Goal: Task Accomplishment & Management: Use online tool/utility

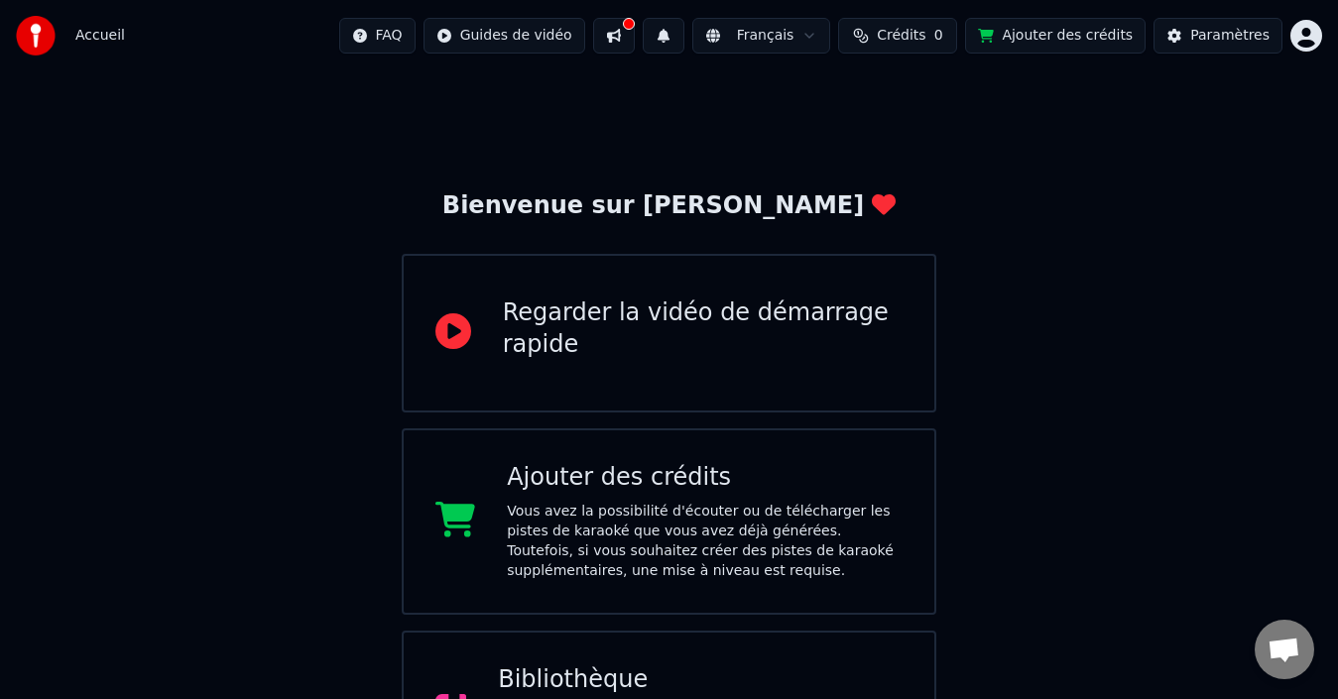
click at [774, 292] on div "Regarder la vidéo de démarrage rapide" at bounding box center [670, 333] width 536 height 159
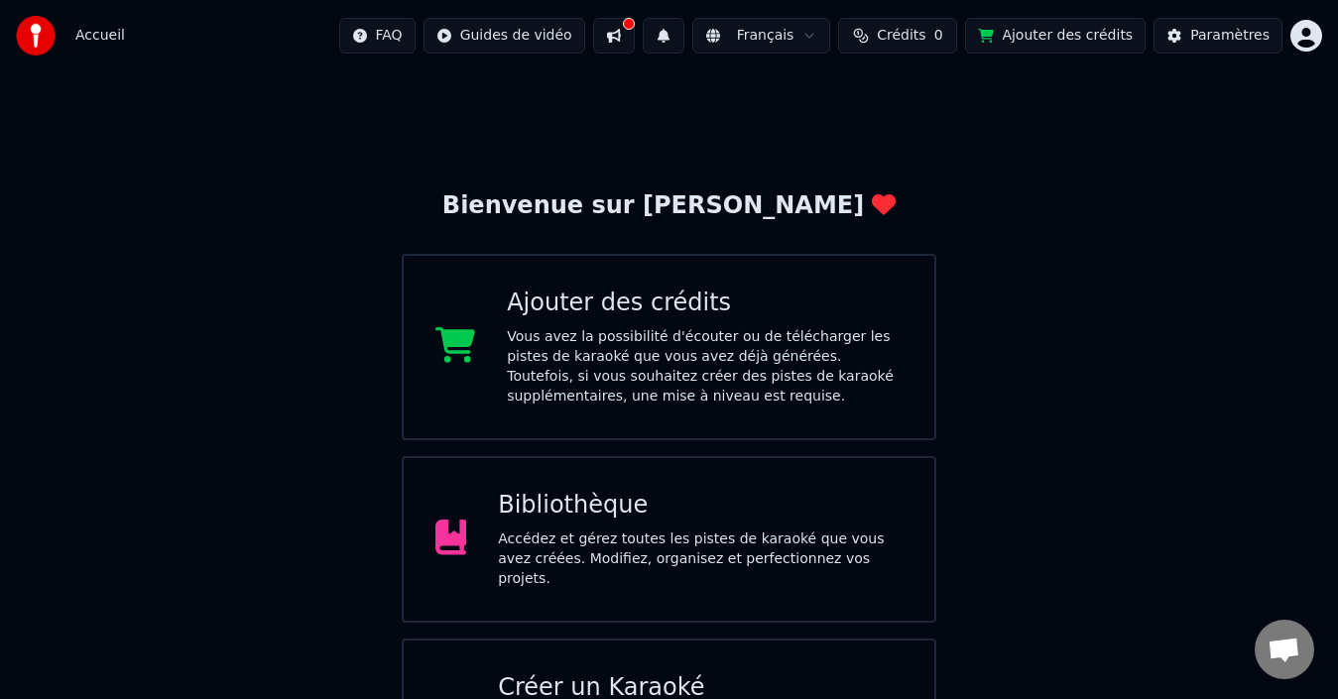
click at [705, 673] on div "Créer un Karaoké" at bounding box center [700, 689] width 405 height 32
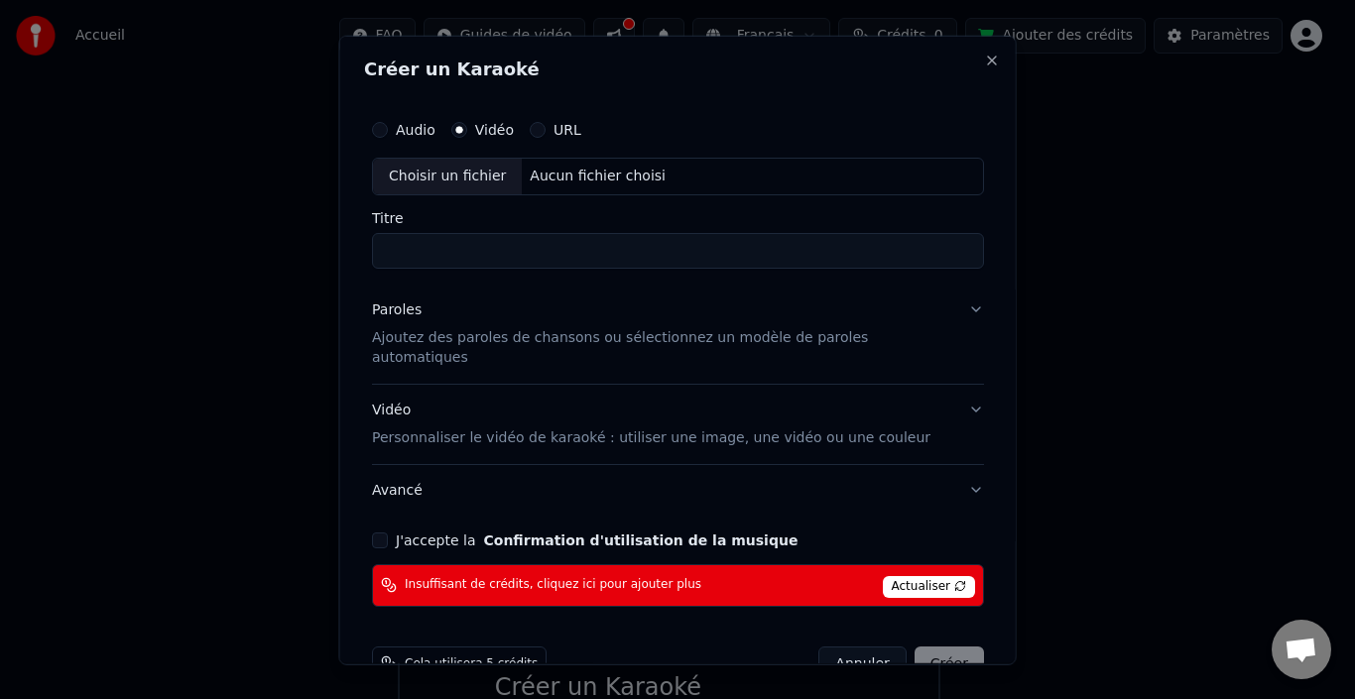
click at [842, 651] on button "Annuler" at bounding box center [861, 664] width 87 height 36
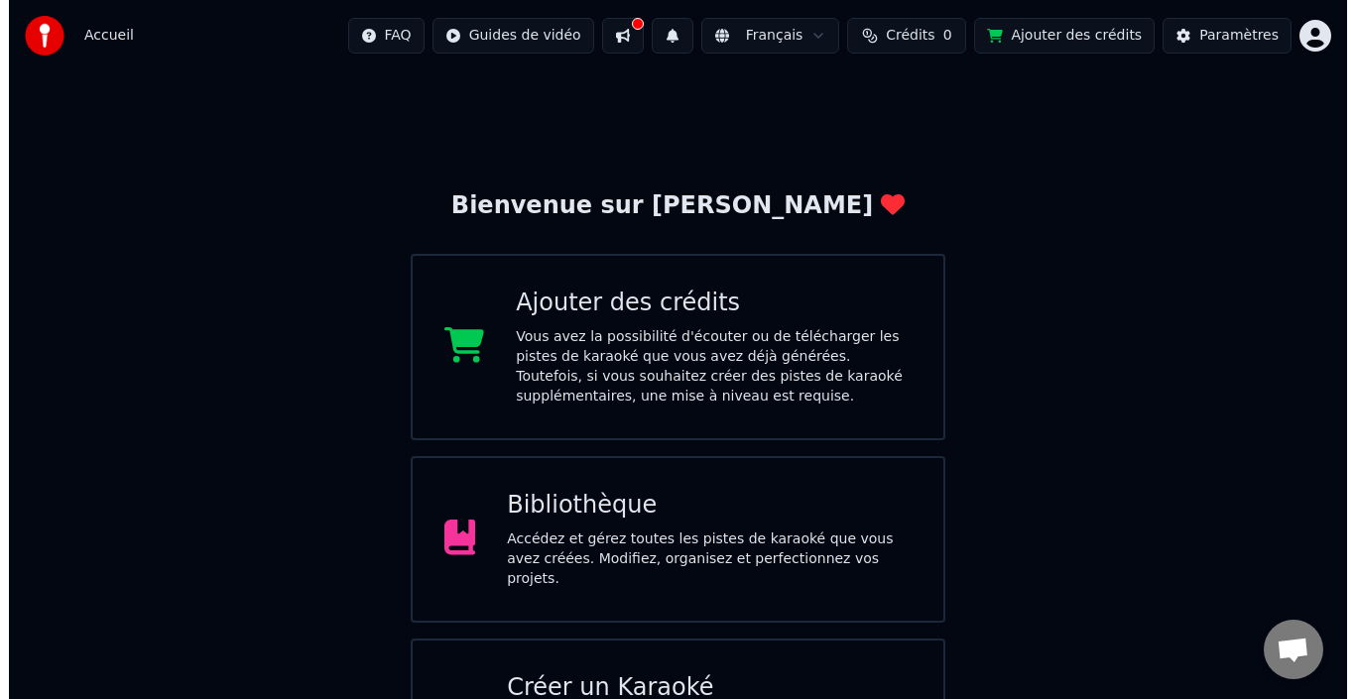
scroll to position [1, 0]
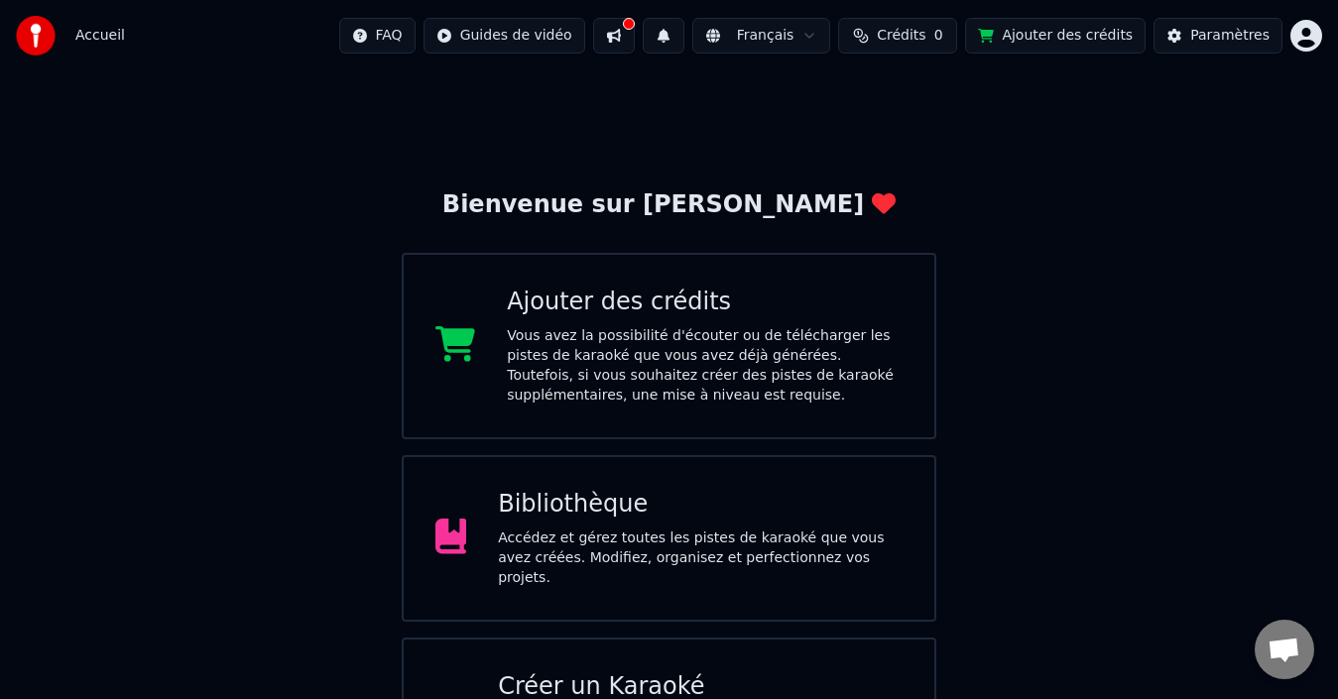
click at [747, 672] on div "Créer un Karaoké" at bounding box center [700, 688] width 405 height 32
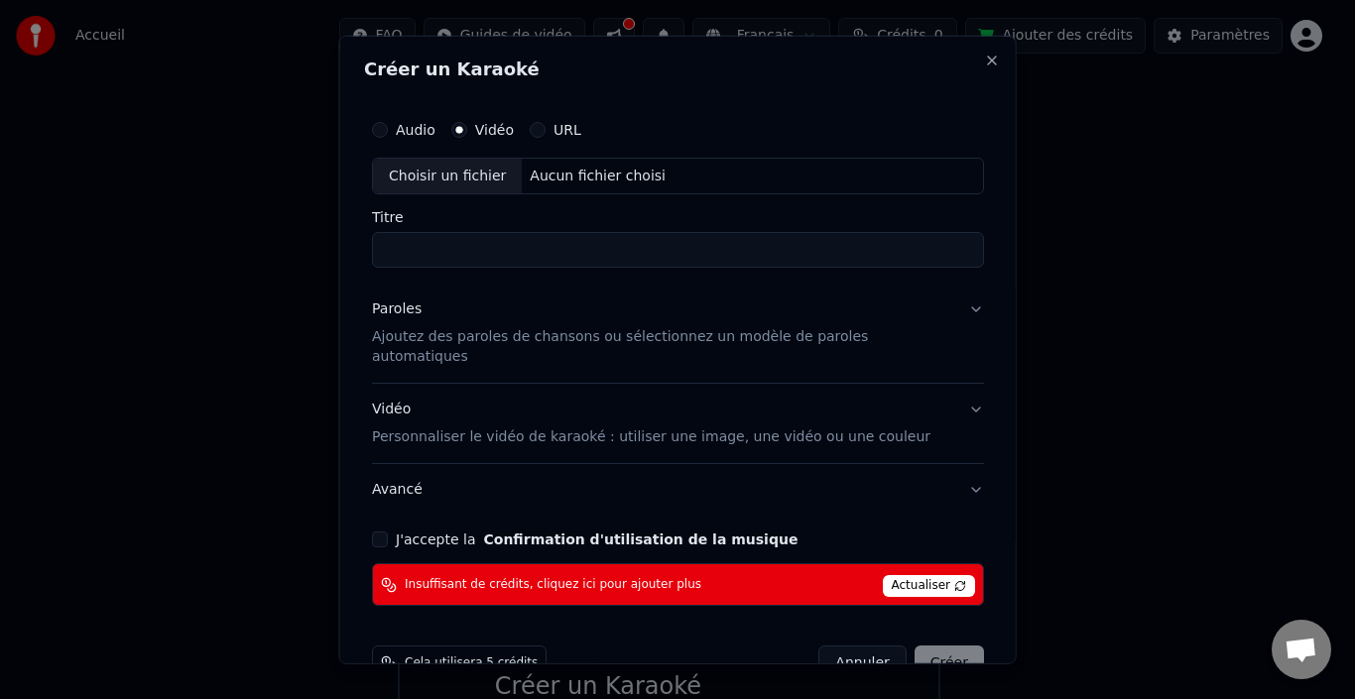
click at [430, 334] on p "Ajoutez des paroles de chansons ou sélectionnez un modèle de paroles automatiqu…" at bounding box center [662, 347] width 580 height 40
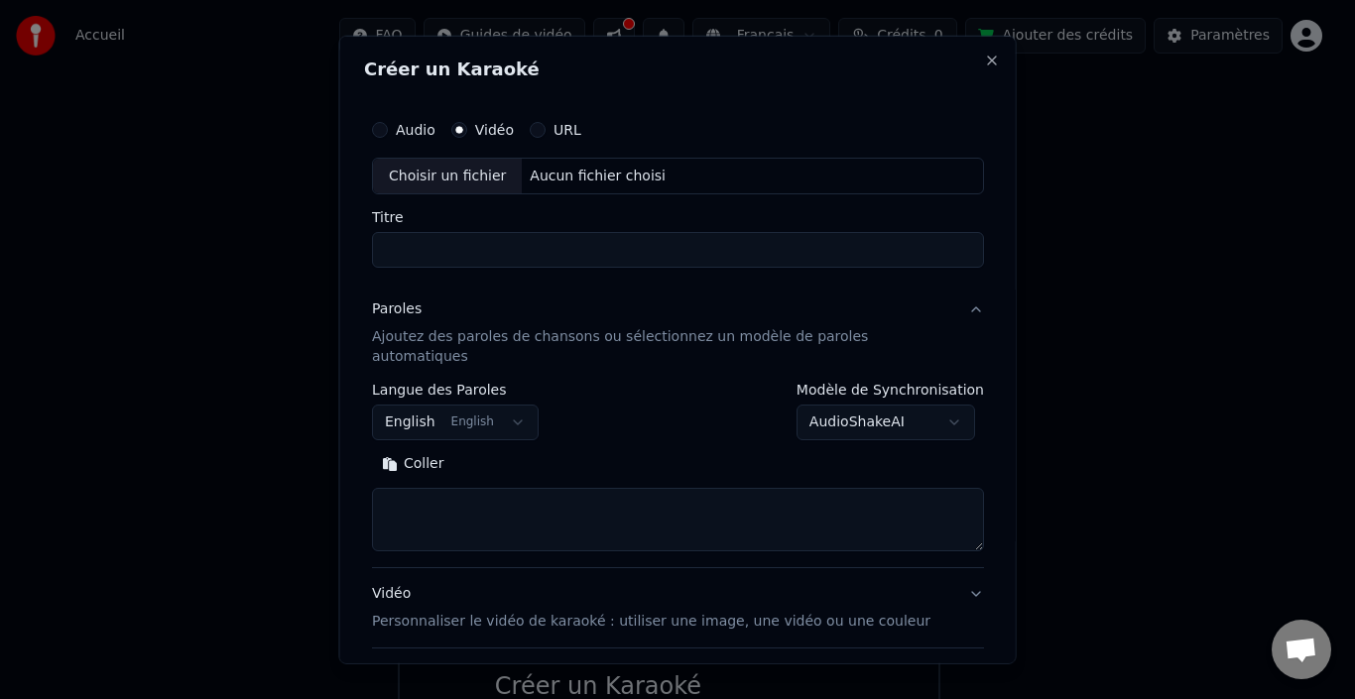
click at [477, 173] on div "Choisir un fichier" at bounding box center [447, 176] width 149 height 36
click at [430, 238] on input "Titre" at bounding box center [678, 250] width 612 height 36
click at [427, 246] on input "Titre" at bounding box center [678, 250] width 612 height 36
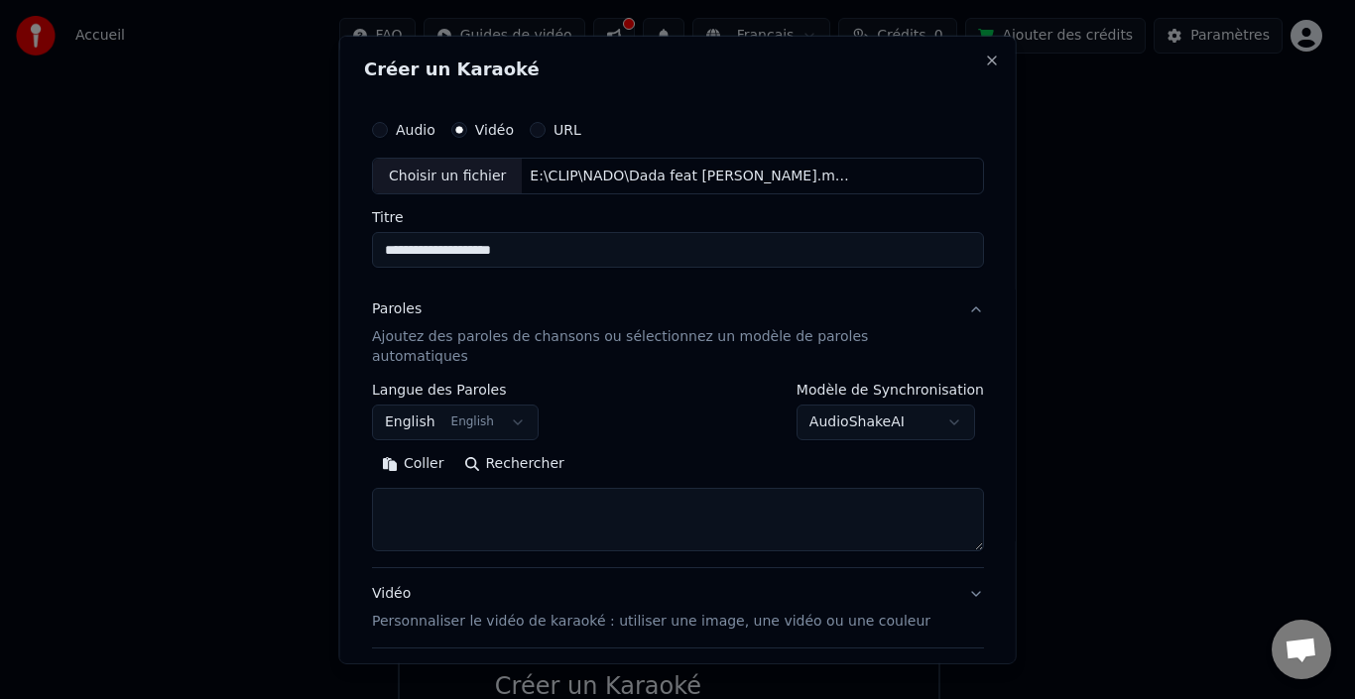
type input "**********"
click at [535, 338] on p "Ajoutez des paroles de chansons ou sélectionnez un modèle de paroles automatiqu…" at bounding box center [662, 347] width 580 height 40
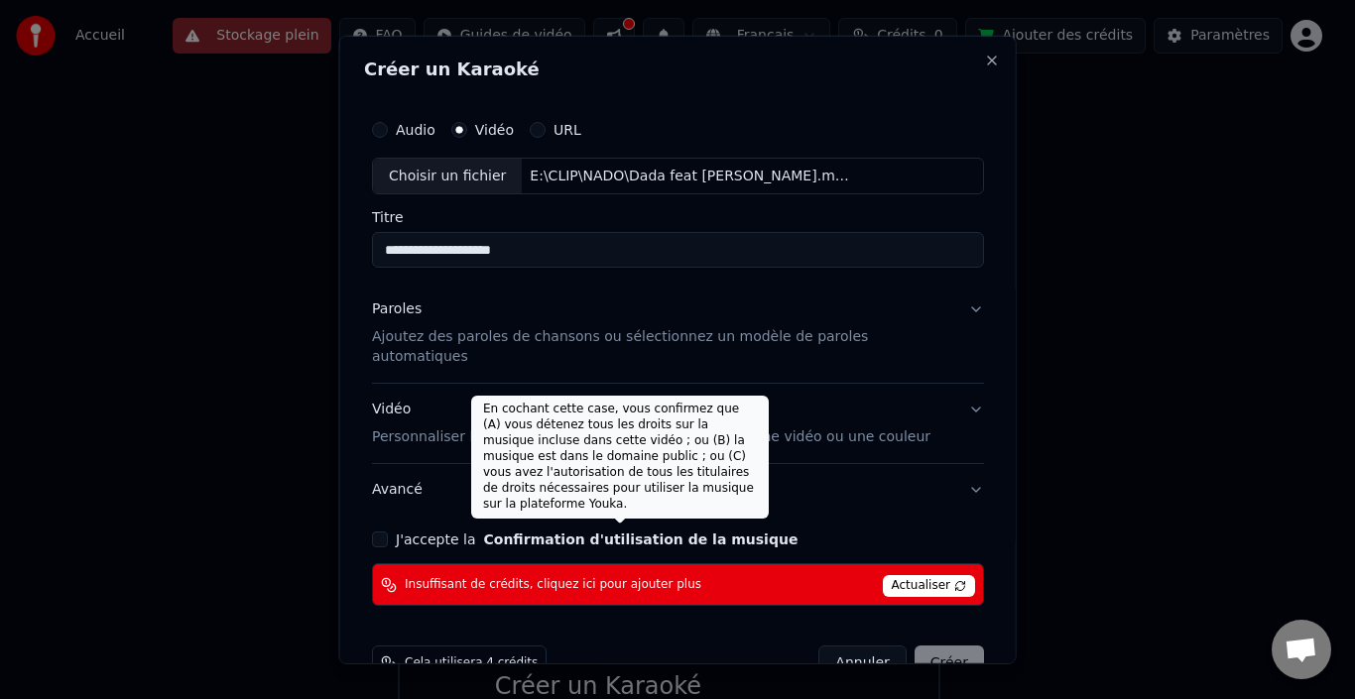
click at [535, 533] on button "Confirmation d'utilisation de la musique" at bounding box center [640, 540] width 314 height 14
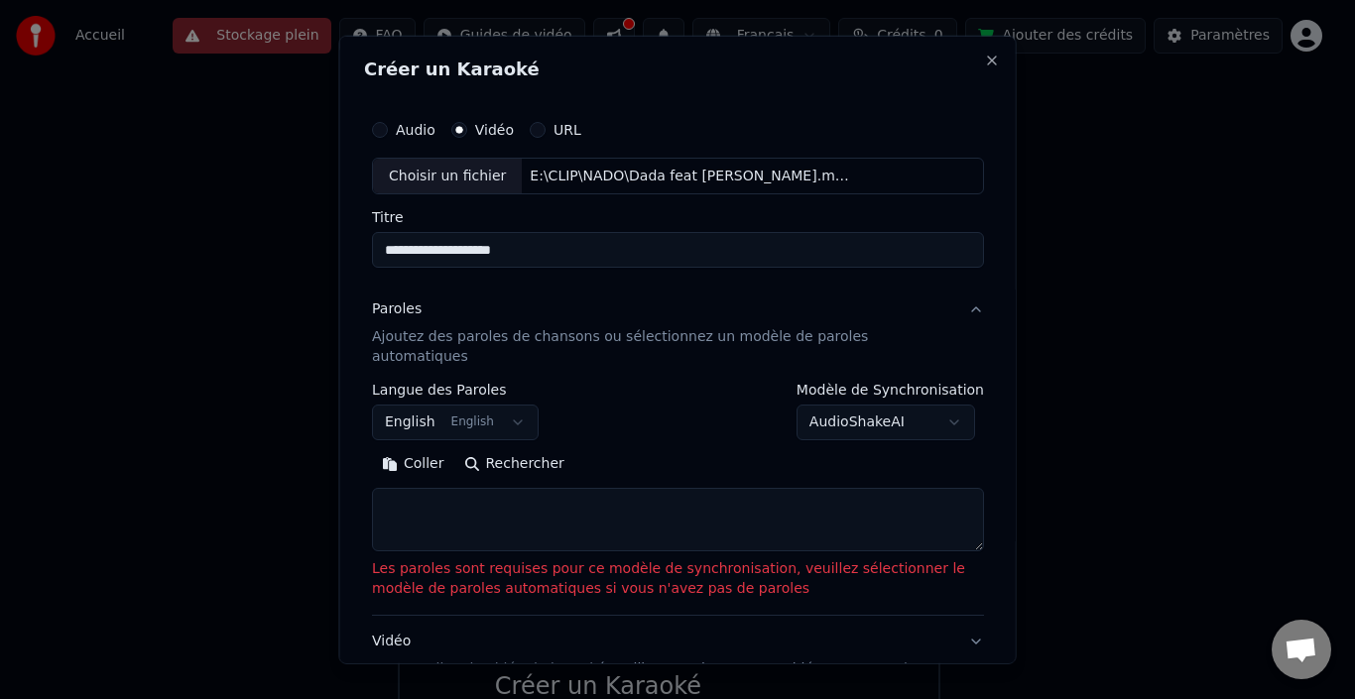
click at [438, 489] on textarea at bounding box center [678, 519] width 612 height 63
click at [393, 491] on textarea at bounding box center [678, 519] width 612 height 63
click at [392, 448] on button "Coller" at bounding box center [413, 464] width 82 height 32
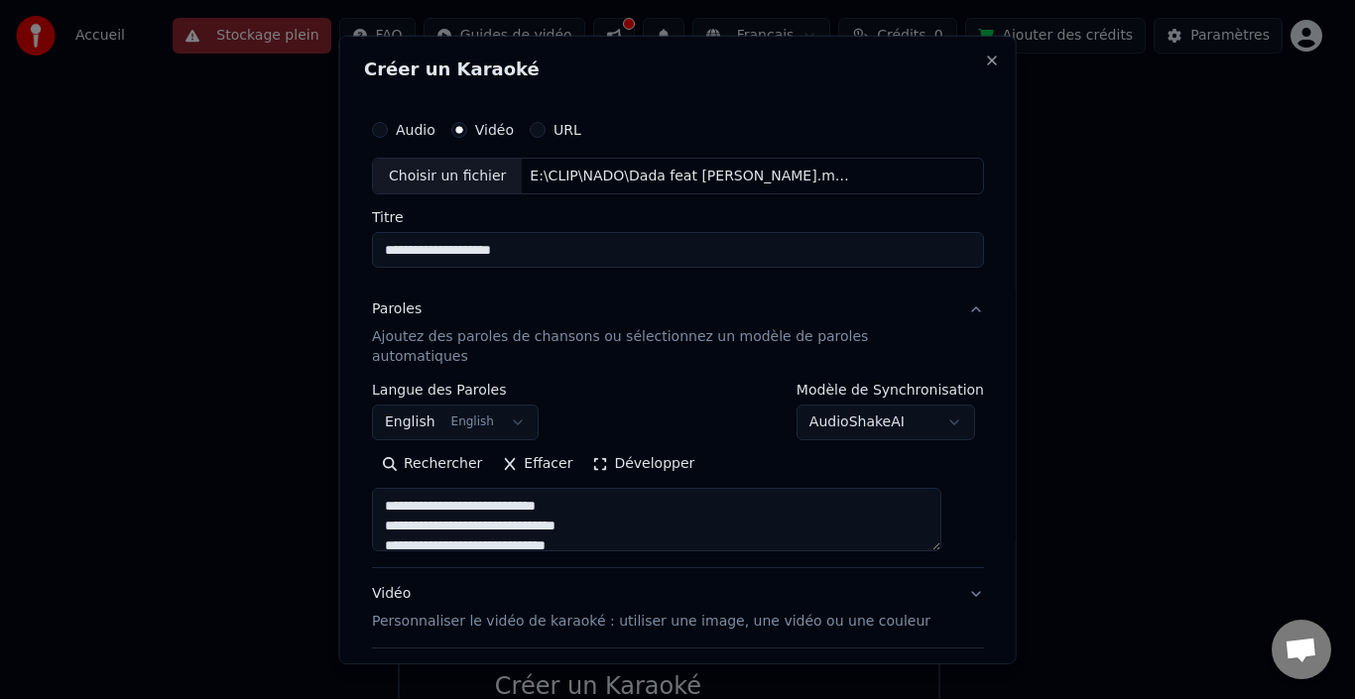
type textarea "**********"
click at [935, 405] on button "AudioShakeAI" at bounding box center [885, 423] width 179 height 36
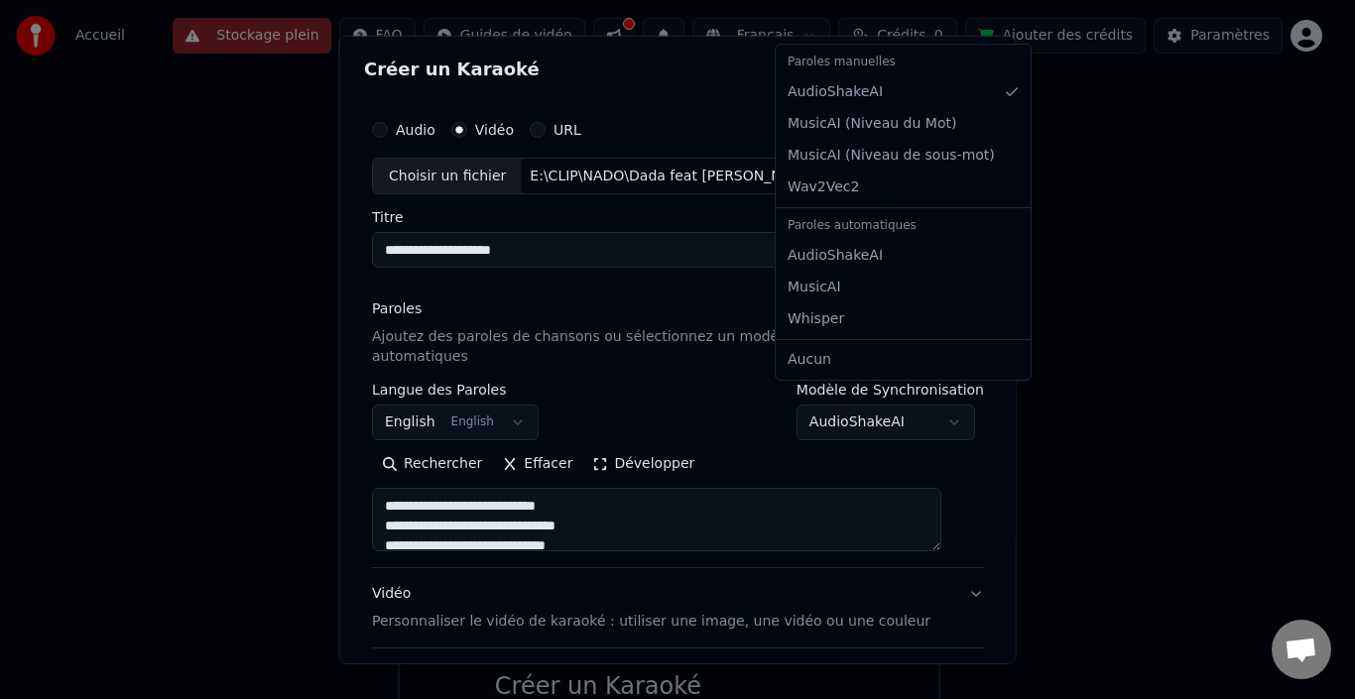
select select "**********"
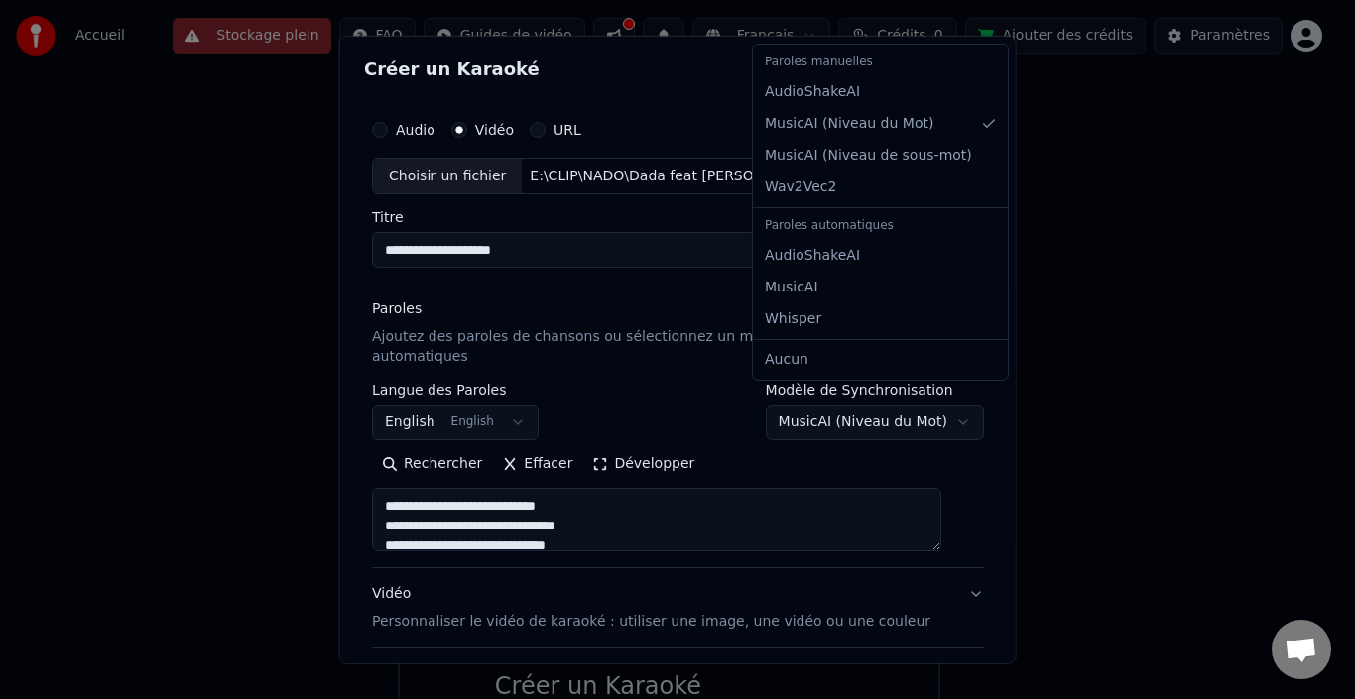
click at [934, 399] on body "**********" at bounding box center [669, 411] width 1338 height 825
type textarea "**********"
click at [519, 398] on body "**********" at bounding box center [669, 411] width 1338 height 825
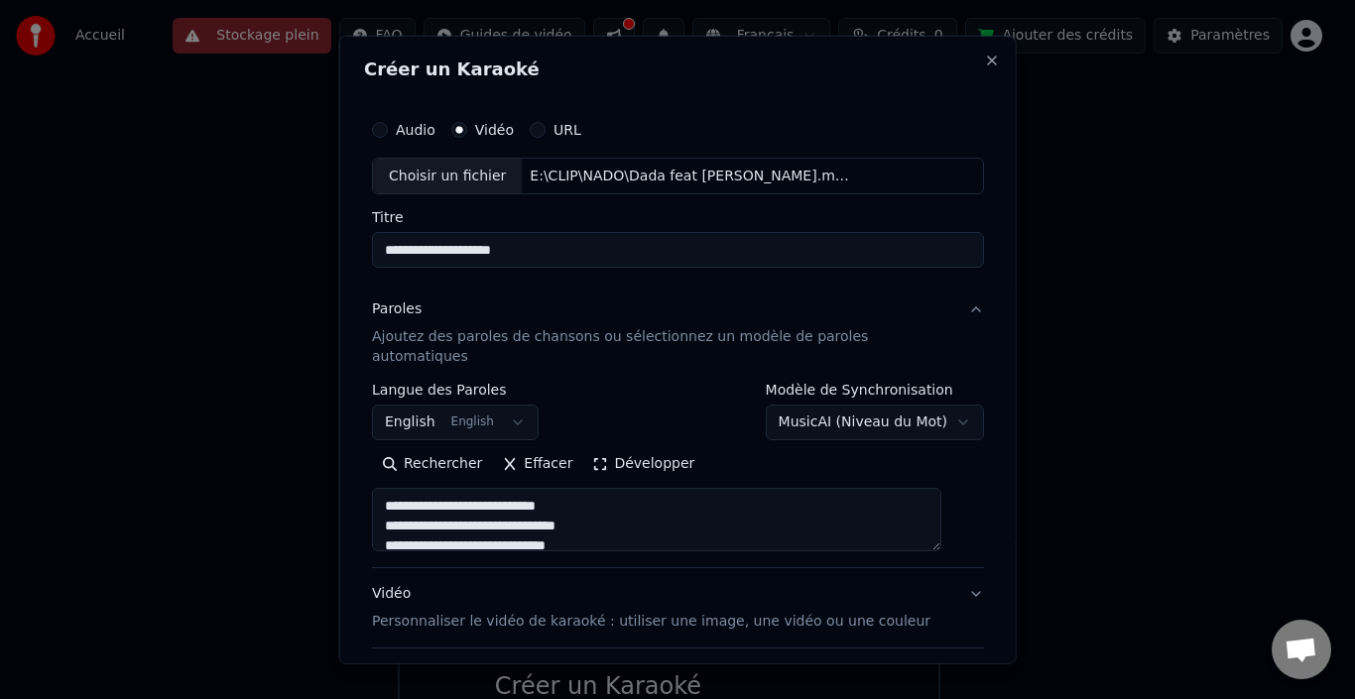
click at [519, 405] on button "English English" at bounding box center [455, 423] width 167 height 36
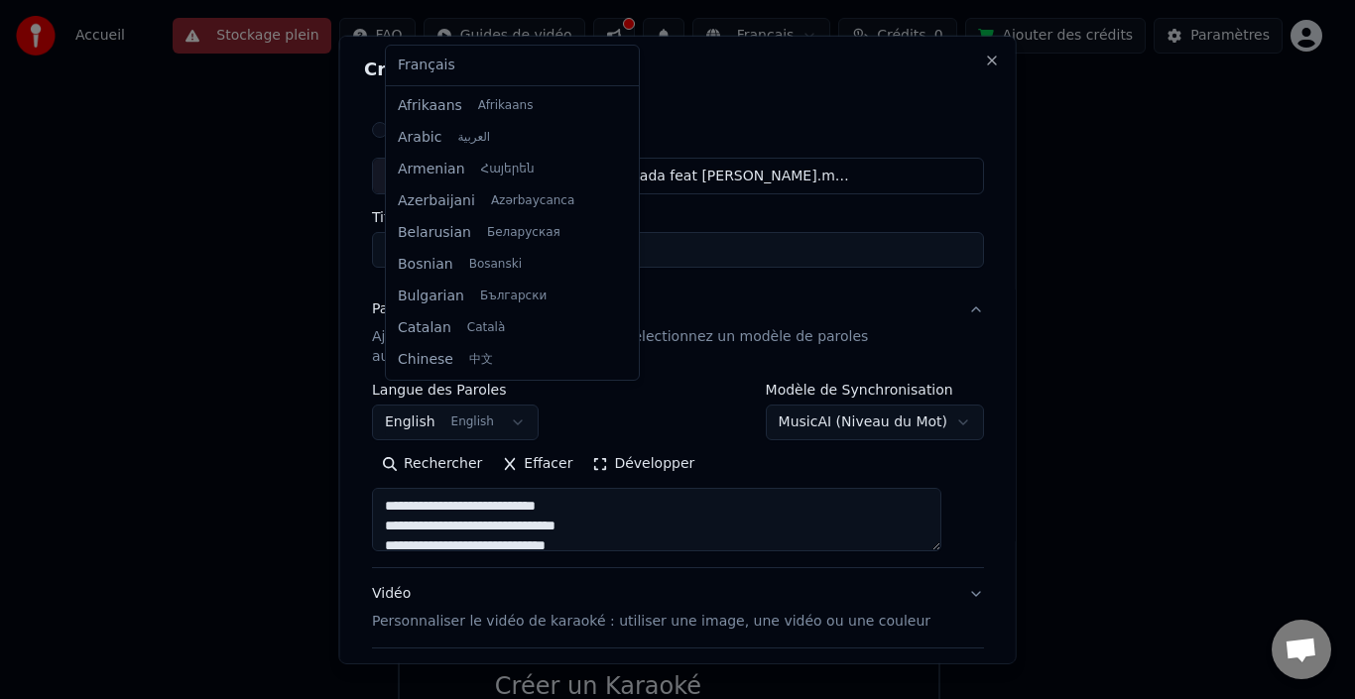
scroll to position [159, 0]
select select "**"
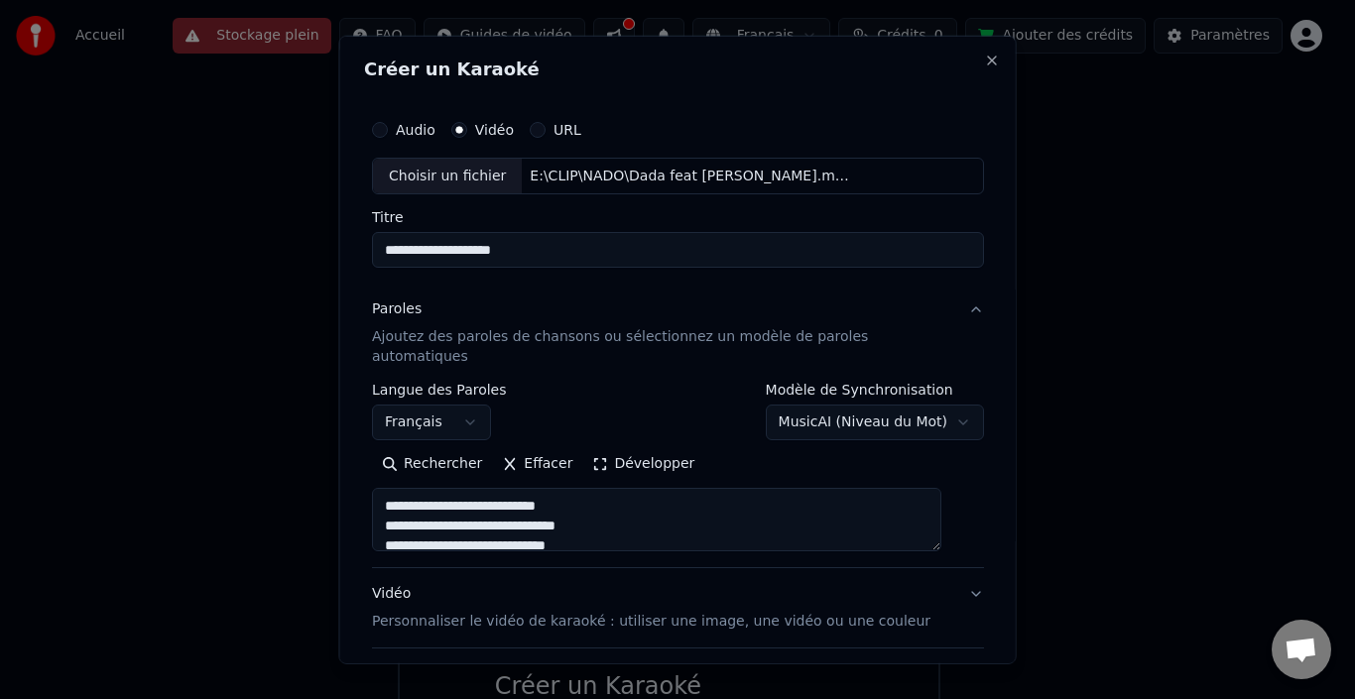
type textarea "**********"
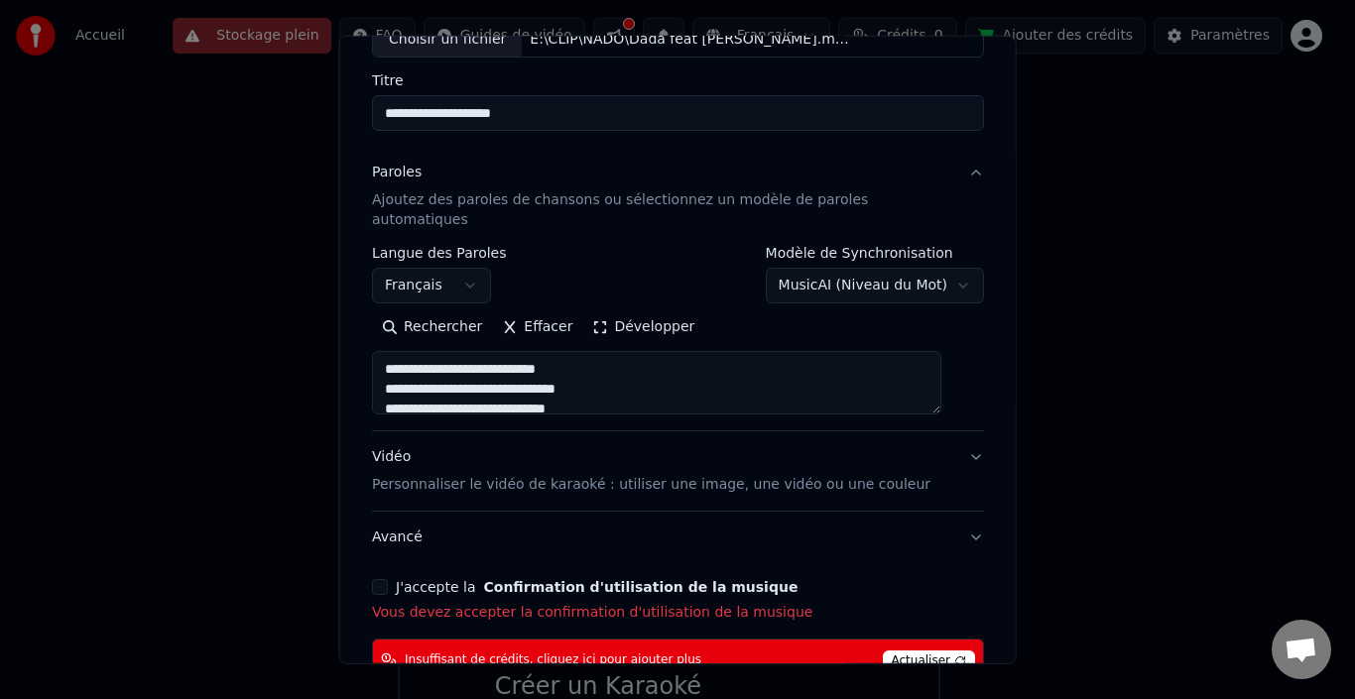
scroll to position [151, 0]
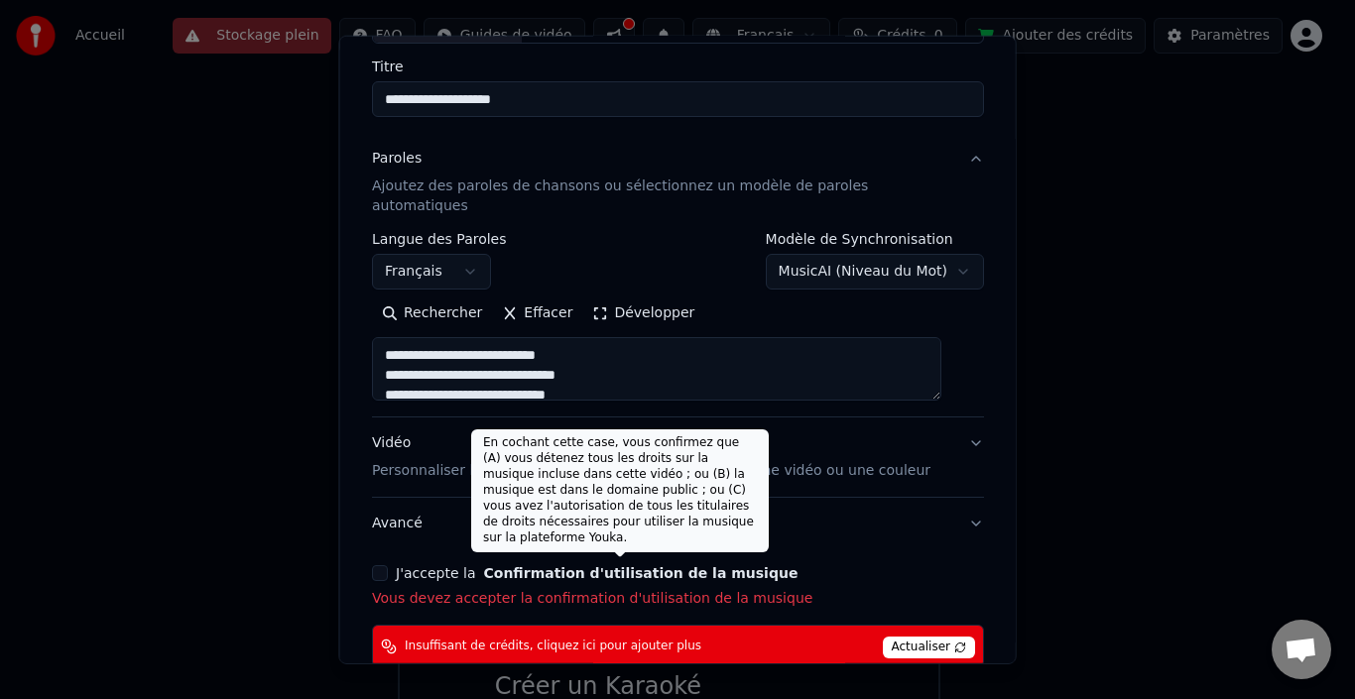
click at [614, 566] on button "Confirmation d'utilisation de la musique" at bounding box center [640, 573] width 314 height 14
select select
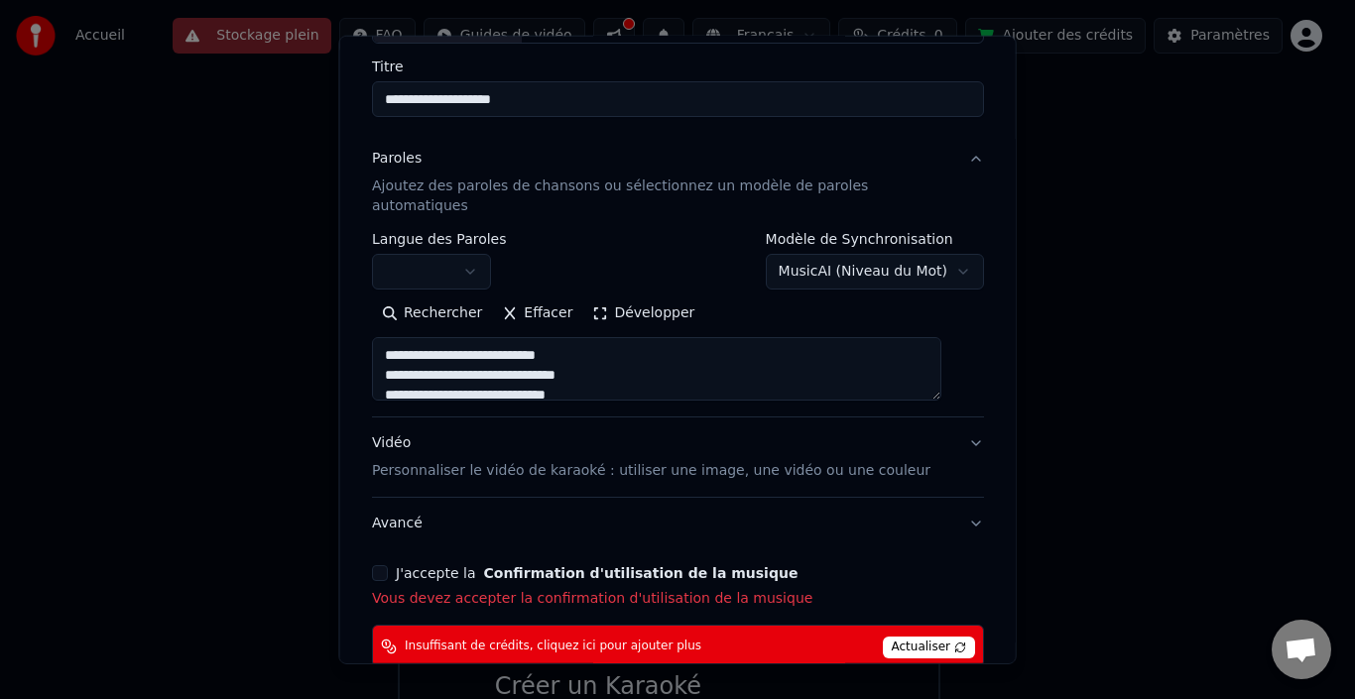
click at [388, 565] on button "J'accepte la Confirmation d'utilisation de la musique" at bounding box center [380, 573] width 16 height 16
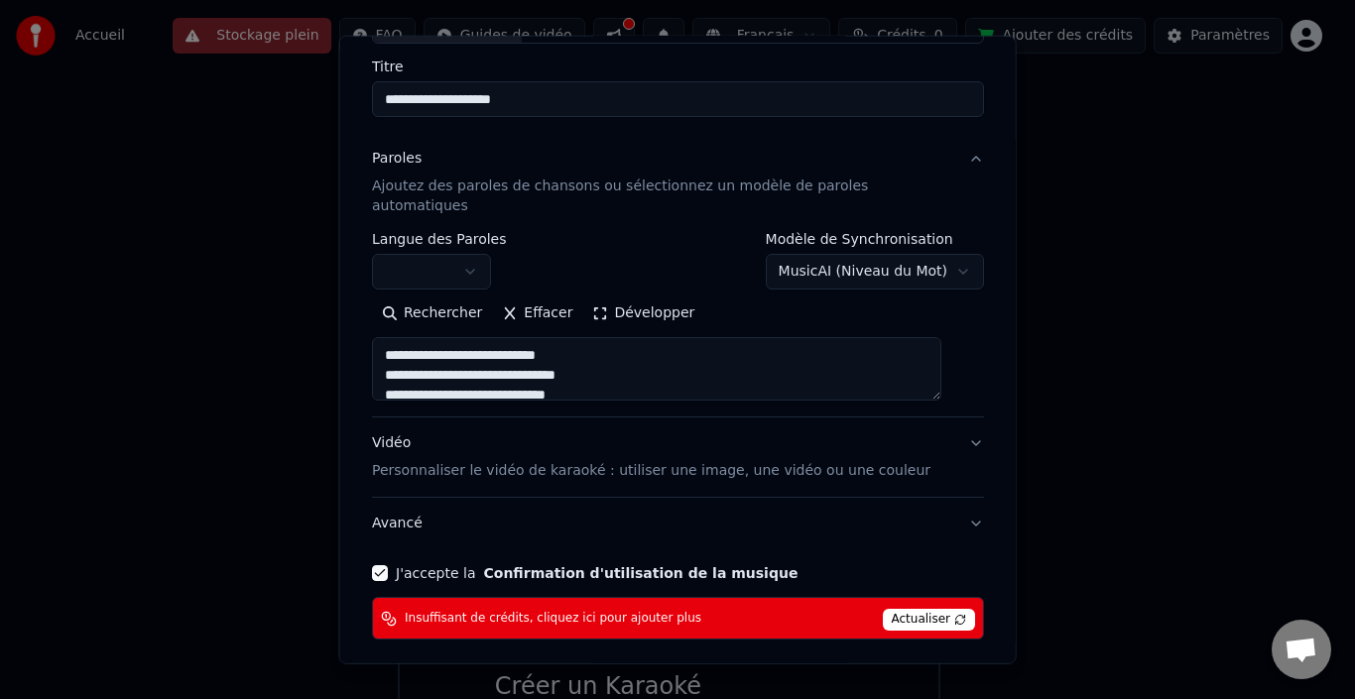
type textarea "**********"
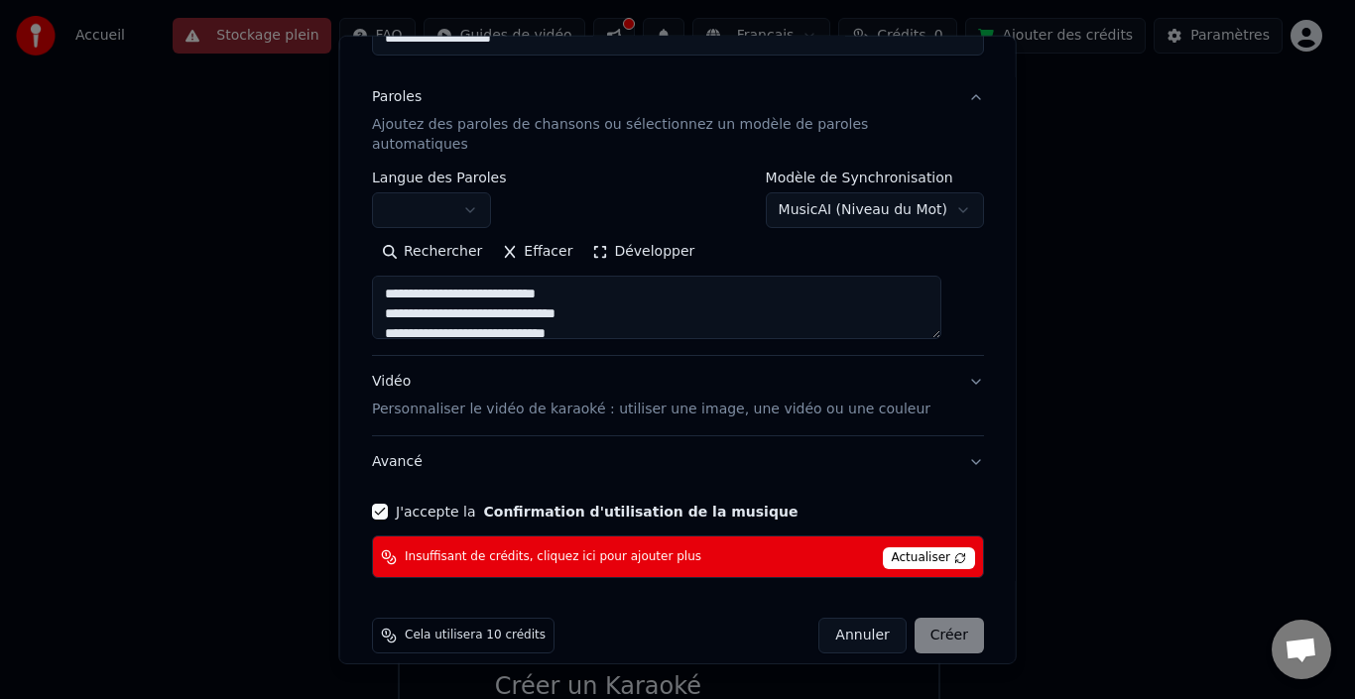
scroll to position [213, 0]
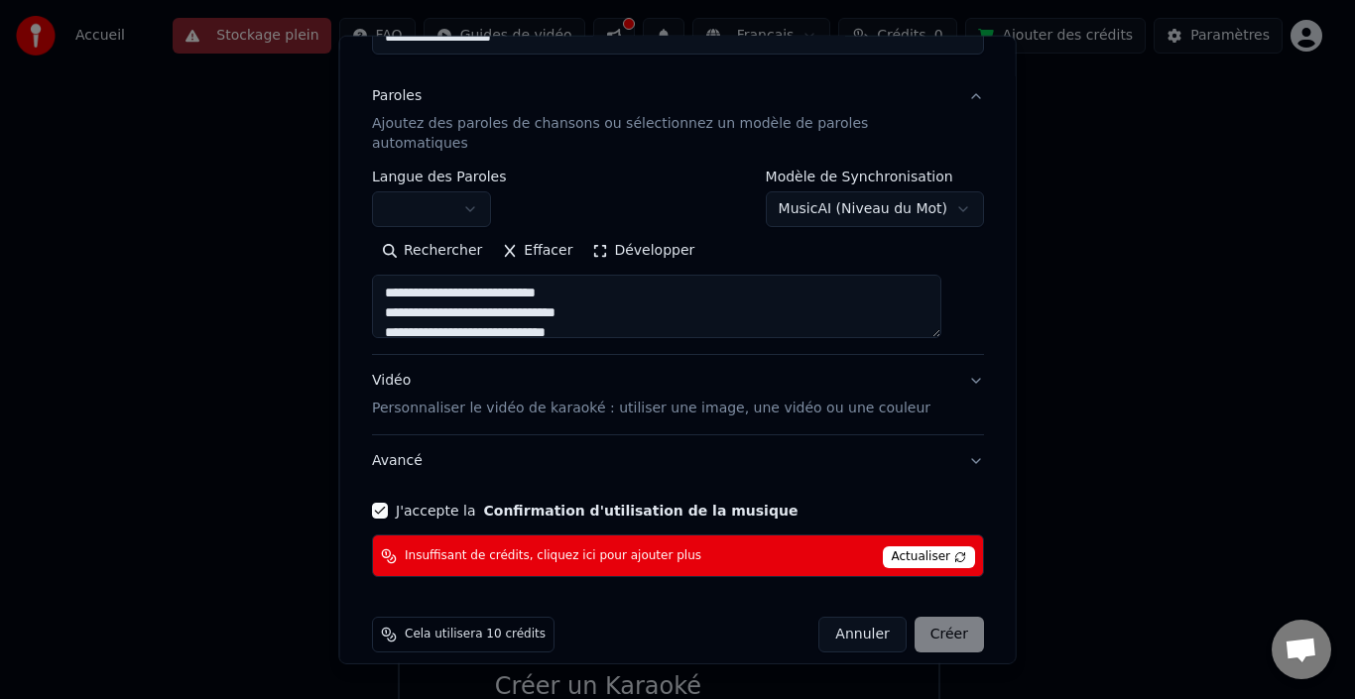
click at [927, 620] on div "Annuler Créer" at bounding box center [901, 635] width 166 height 36
click at [916, 547] on span "Actualiser" at bounding box center [928, 558] width 93 height 22
click at [911, 617] on div "Annuler Créer" at bounding box center [901, 635] width 166 height 36
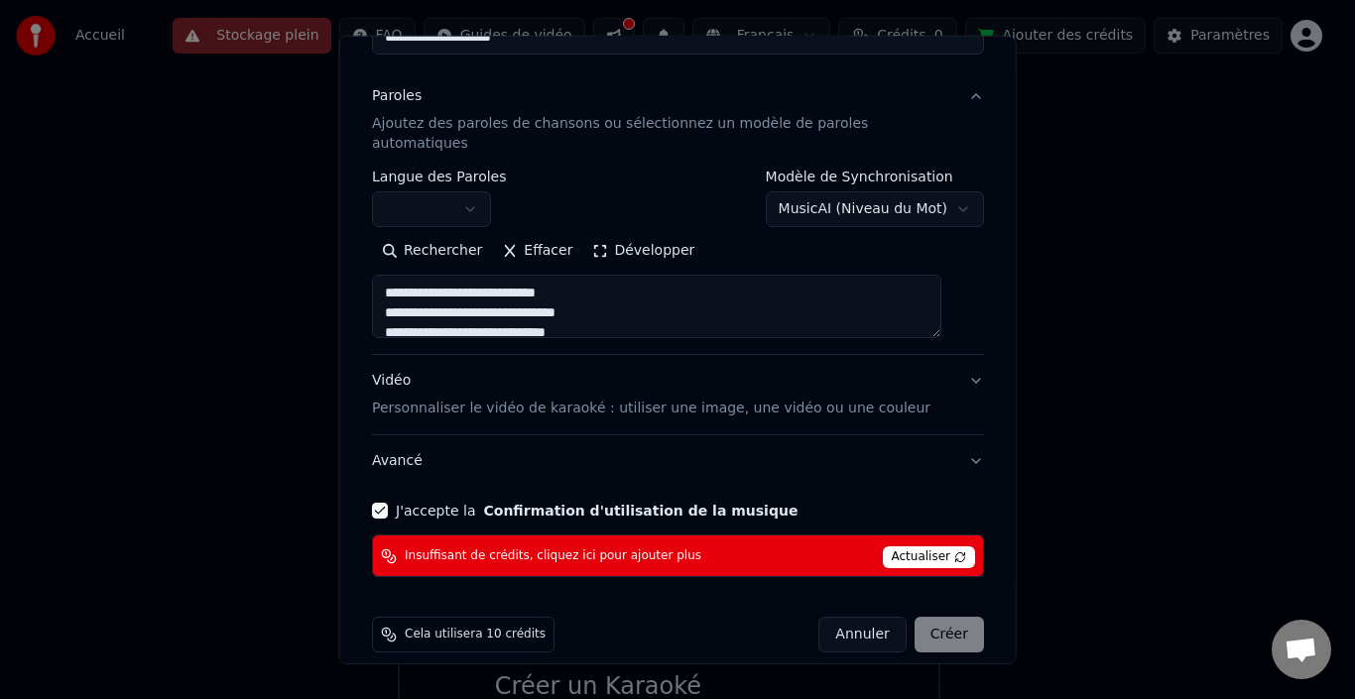
click at [911, 617] on div "Annuler Créer" at bounding box center [901, 635] width 166 height 36
click at [696, 617] on div "Cela utilisera 10 crédits Annuler Créer" at bounding box center [678, 635] width 612 height 36
click at [892, 547] on span "Actualiser" at bounding box center [928, 558] width 93 height 22
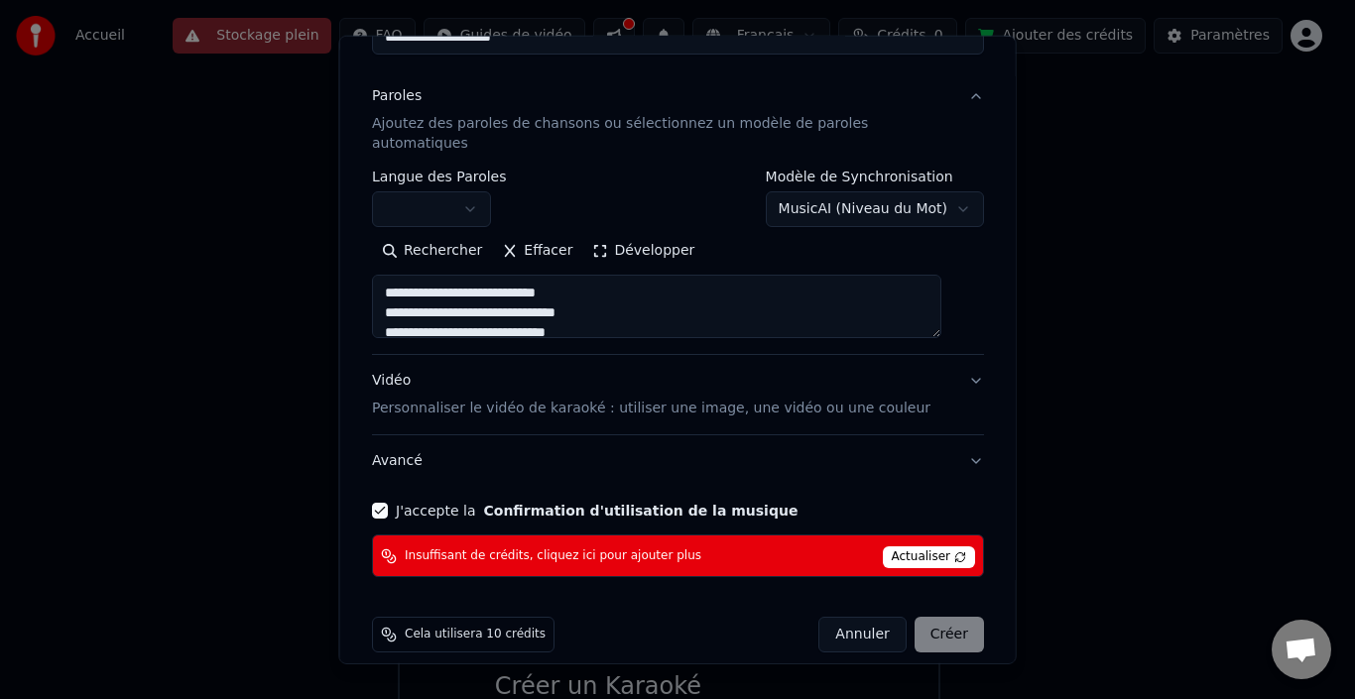
click at [892, 547] on span "Actualiser" at bounding box center [928, 558] width 93 height 22
click at [480, 191] on button "button" at bounding box center [431, 209] width 119 height 36
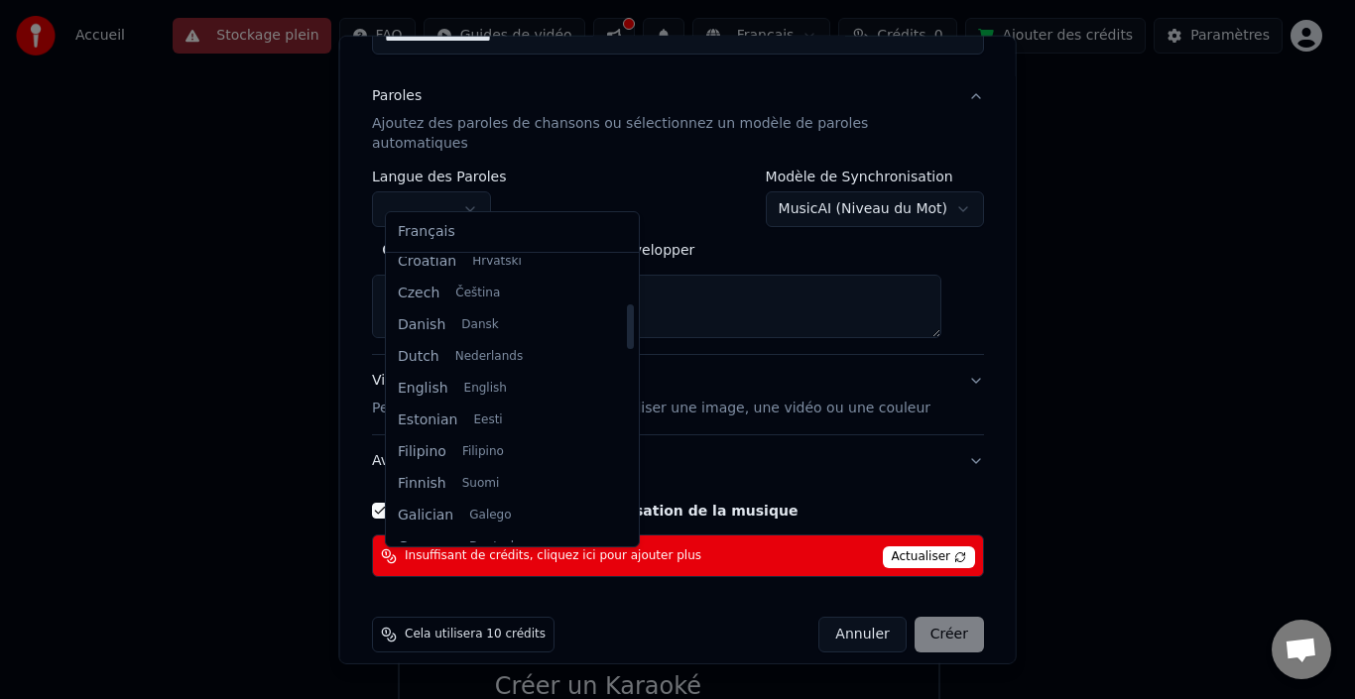
drag, startPoint x: 604, startPoint y: 286, endPoint x: 603, endPoint y: 332, distance: 46.6
click at [627, 332] on div at bounding box center [630, 327] width 7 height 45
drag, startPoint x: 603, startPoint y: 332, endPoint x: 605, endPoint y: 372, distance: 39.7
click at [627, 372] on div at bounding box center [630, 366] width 7 height 45
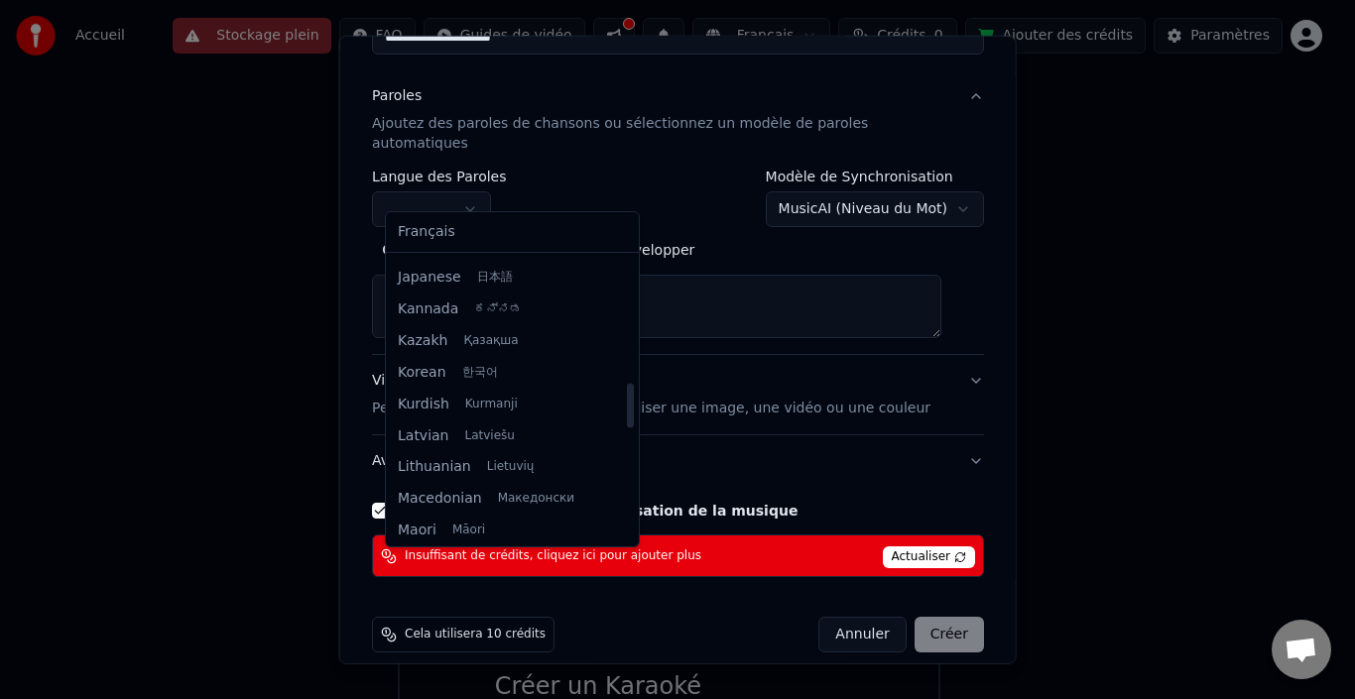
drag, startPoint x: 605, startPoint y: 372, endPoint x: 605, endPoint y: 416, distance: 43.6
click at [627, 416] on div at bounding box center [630, 406] width 7 height 45
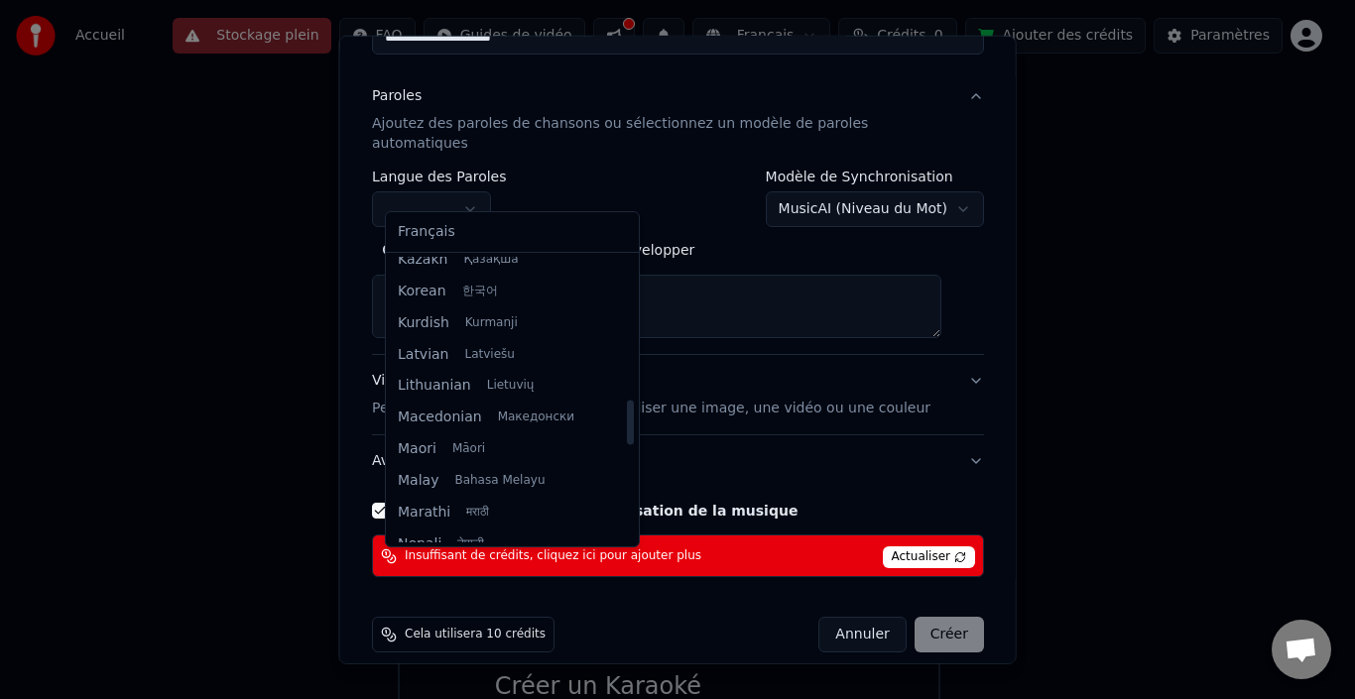
scroll to position [908, 0]
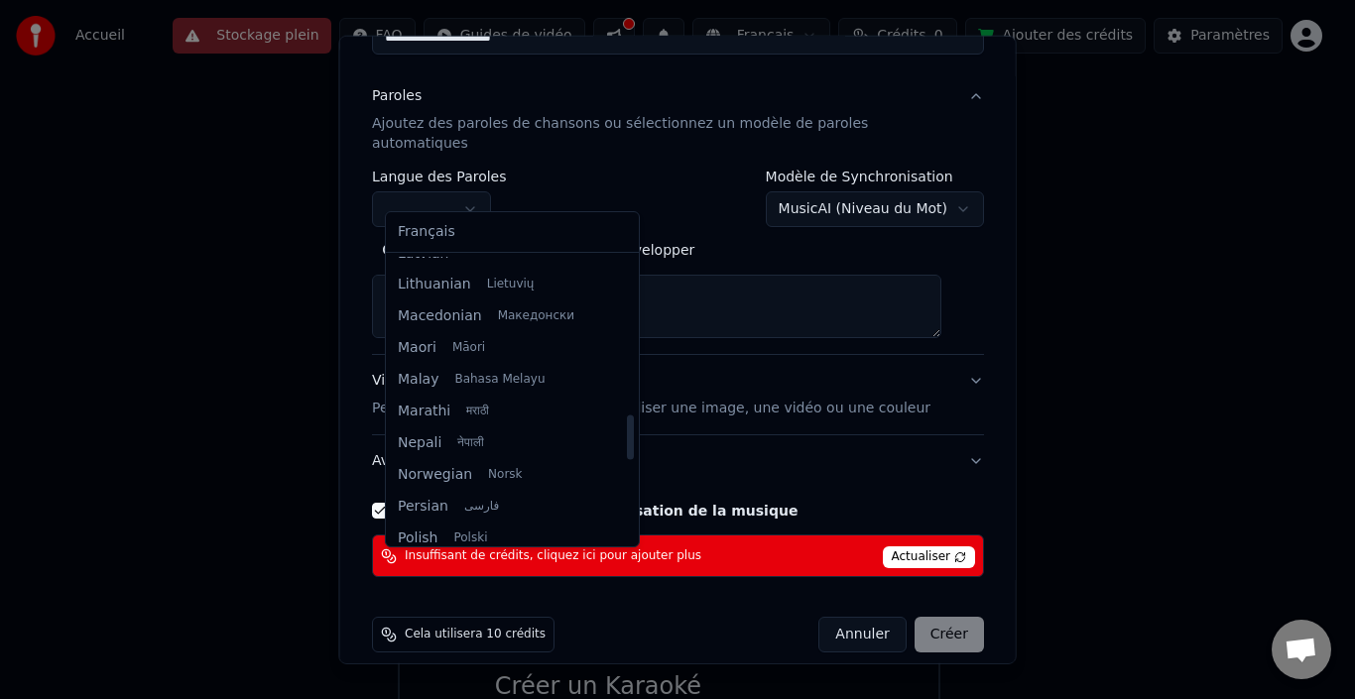
drag, startPoint x: 605, startPoint y: 416, endPoint x: 605, endPoint y: 443, distance: 27.8
click at [627, 443] on div at bounding box center [630, 438] width 7 height 45
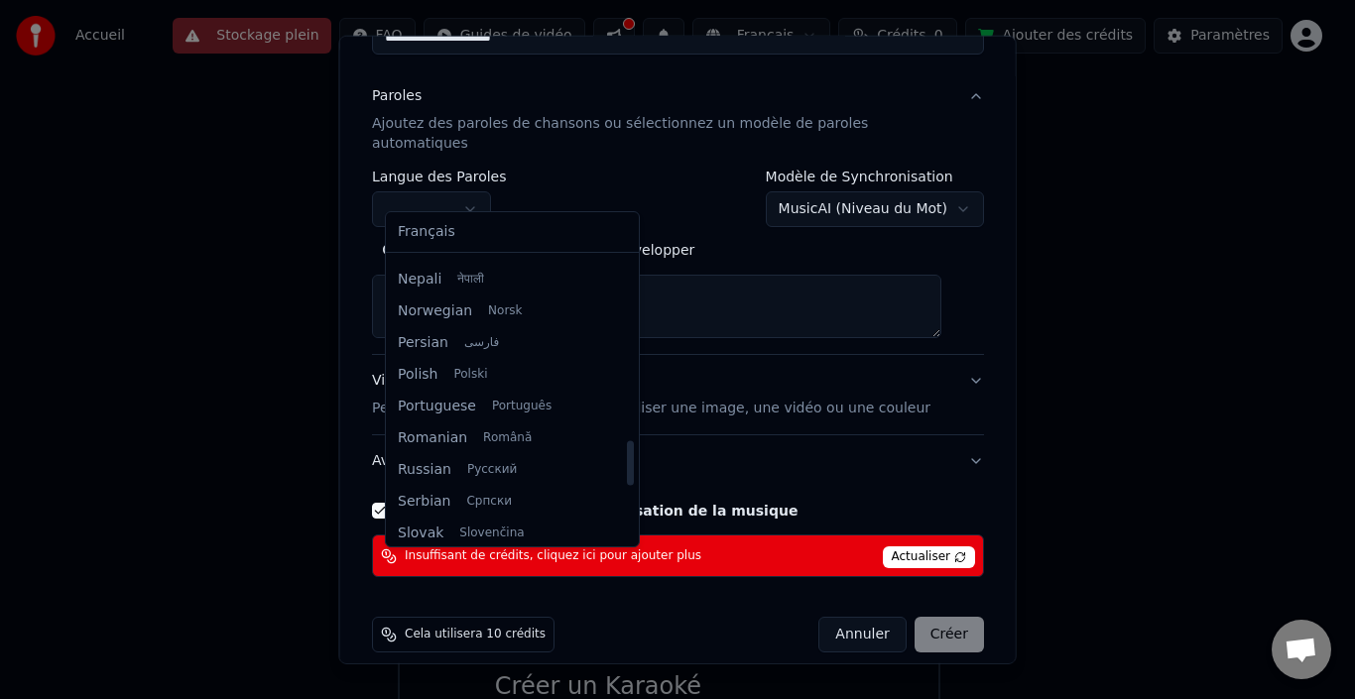
drag, startPoint x: 605, startPoint y: 443, endPoint x: 605, endPoint y: 470, distance: 26.8
click at [627, 470] on div at bounding box center [630, 462] width 7 height 45
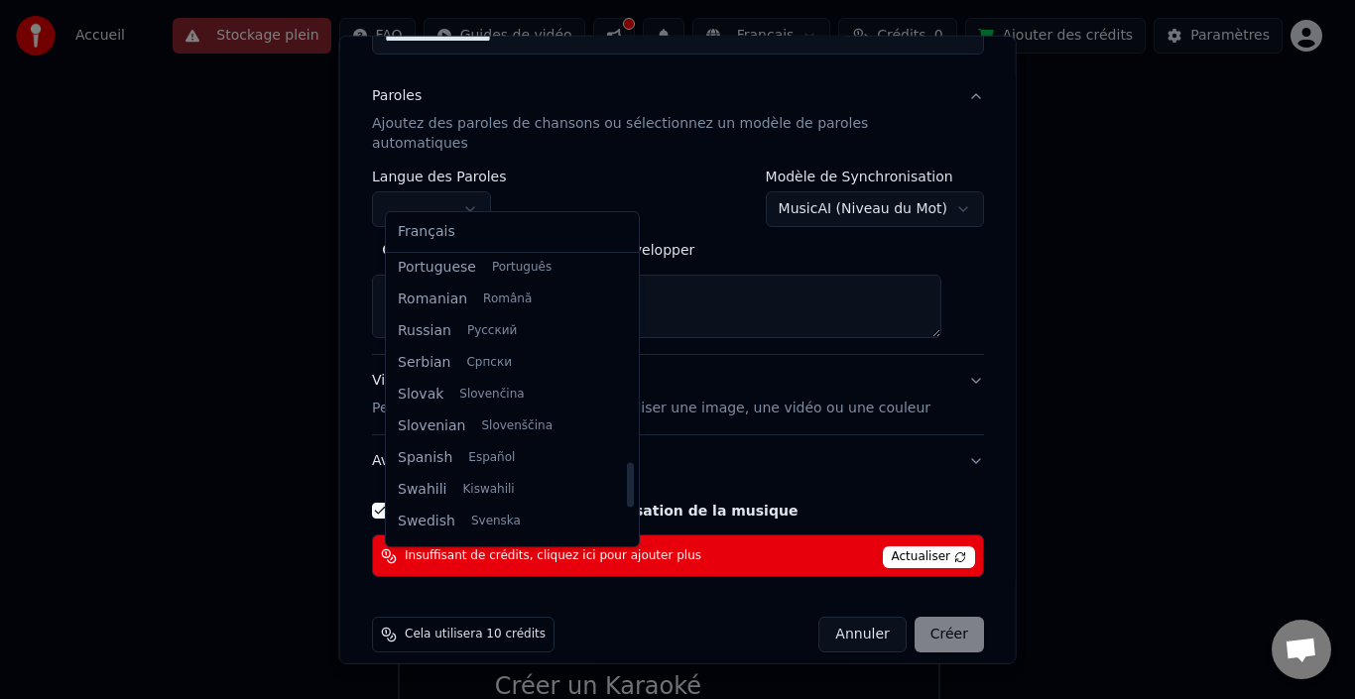
drag, startPoint x: 605, startPoint y: 470, endPoint x: 605, endPoint y: 491, distance: 20.8
click at [627, 491] on div at bounding box center [630, 484] width 7 height 45
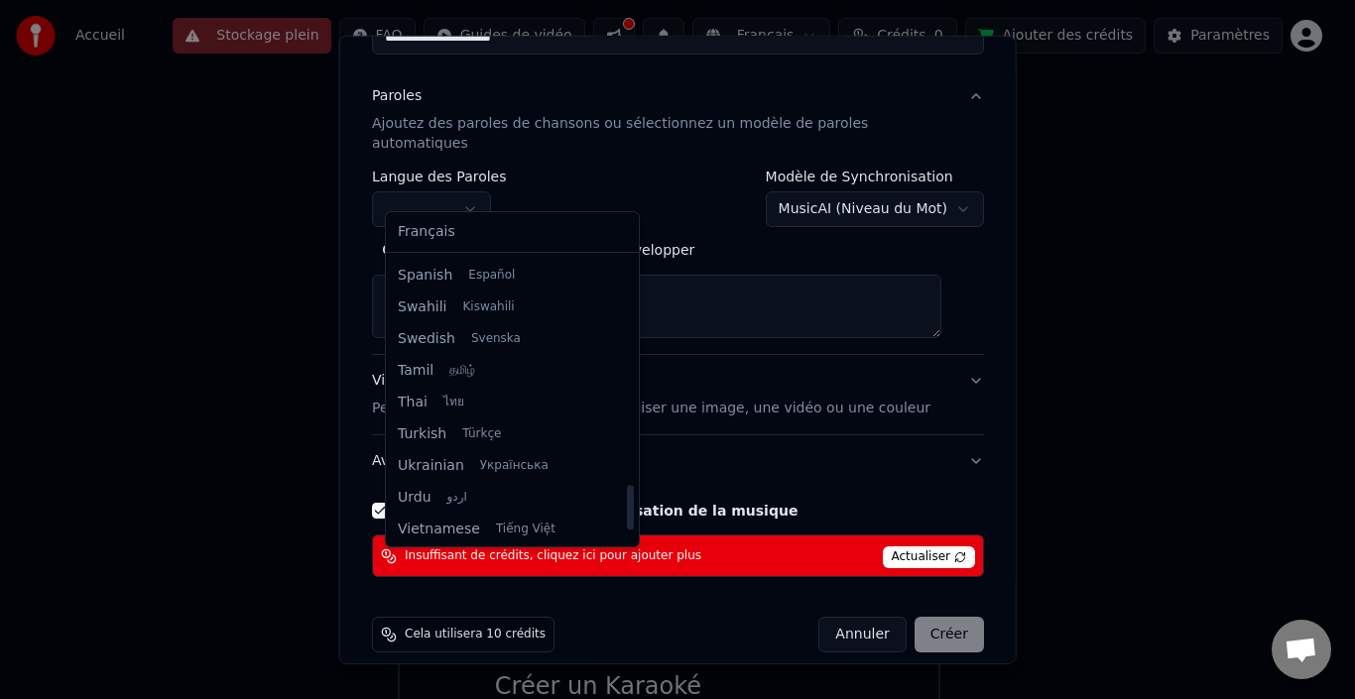
scroll to position [1514, 0]
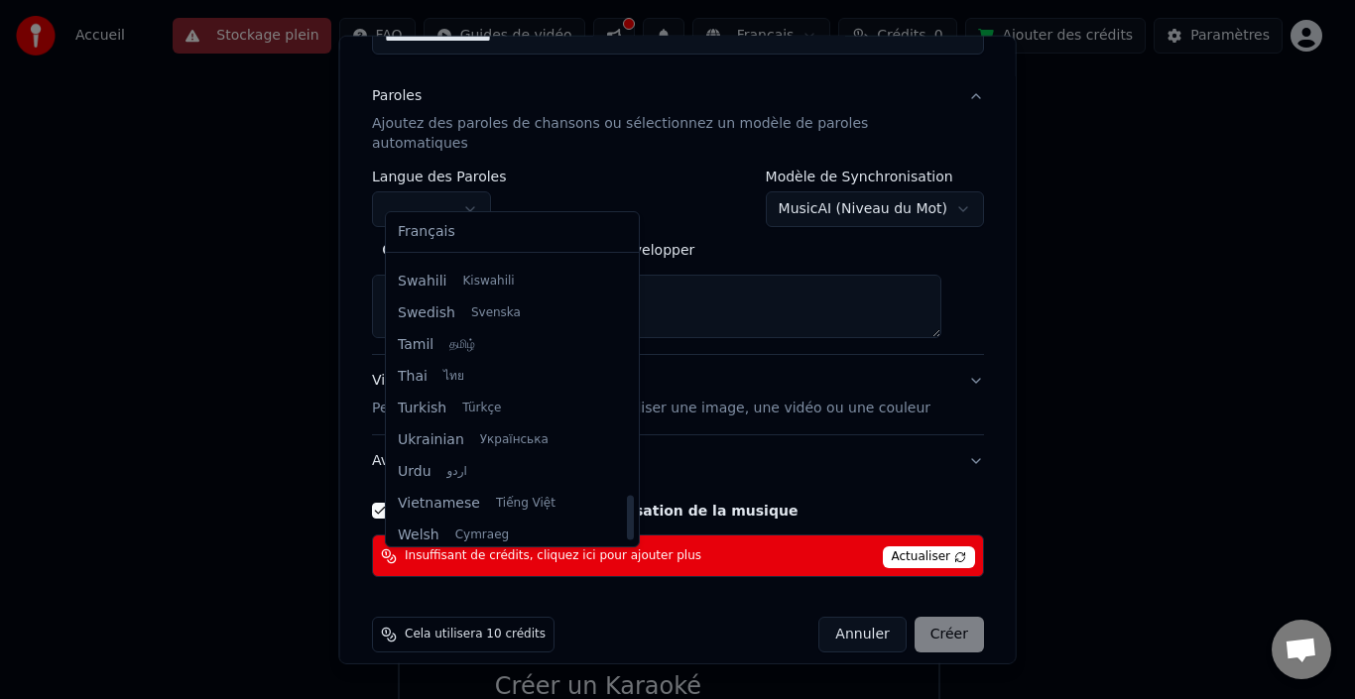
drag, startPoint x: 605, startPoint y: 491, endPoint x: 605, endPoint y: 524, distance: 32.7
click at [627, 524] on div at bounding box center [630, 517] width 7 height 45
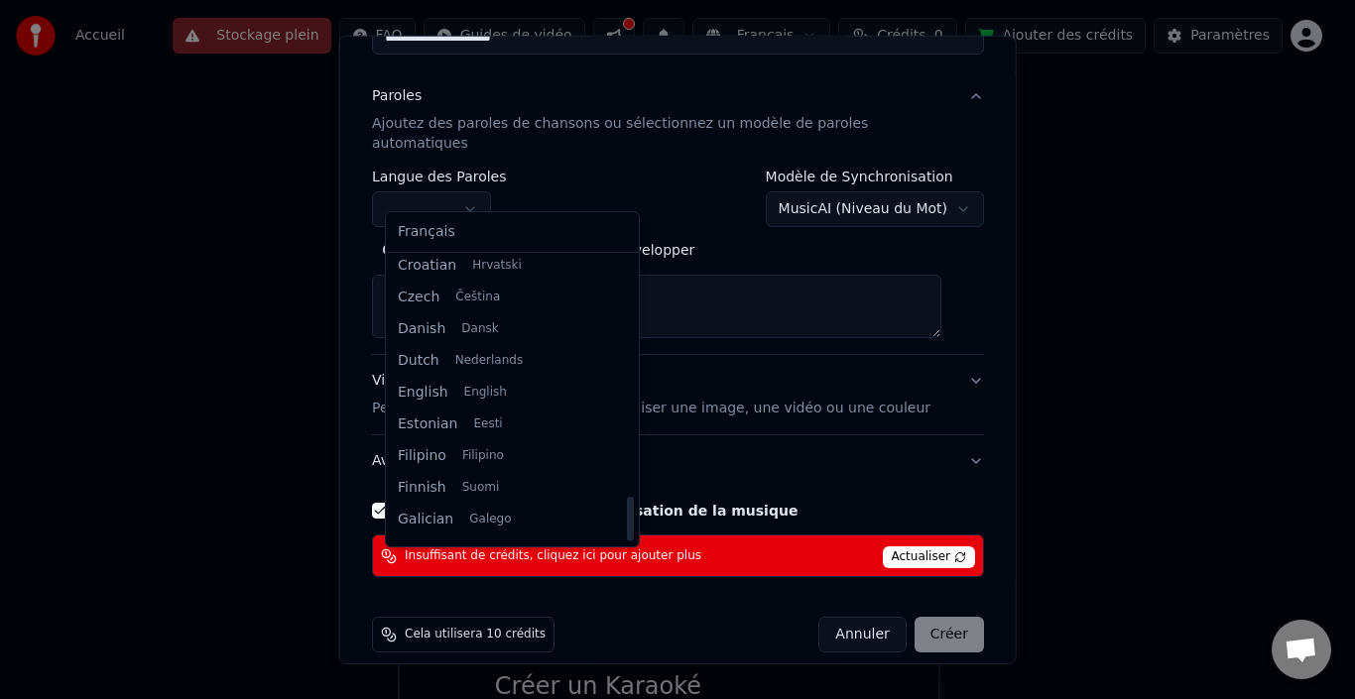
scroll to position [0, 0]
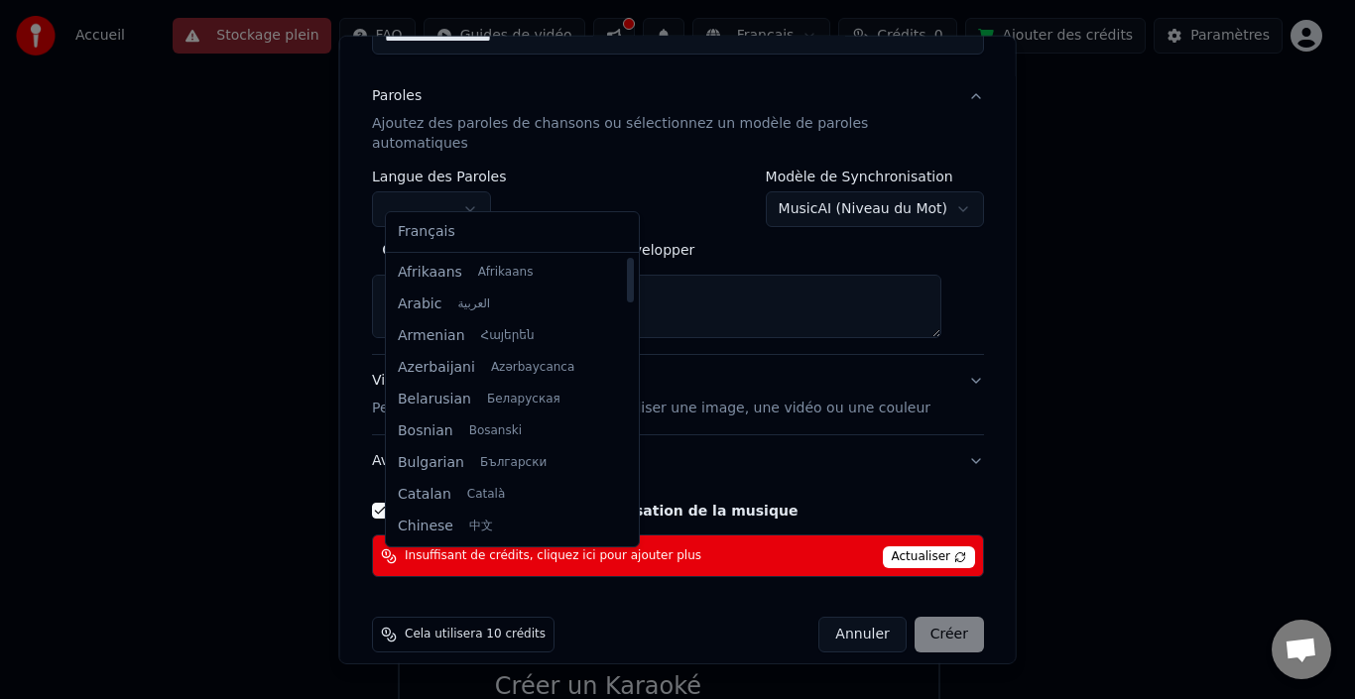
drag, startPoint x: 605, startPoint y: 524, endPoint x: 614, endPoint y: 218, distance: 305.7
click at [627, 258] on div at bounding box center [630, 280] width 7 height 45
select select "**"
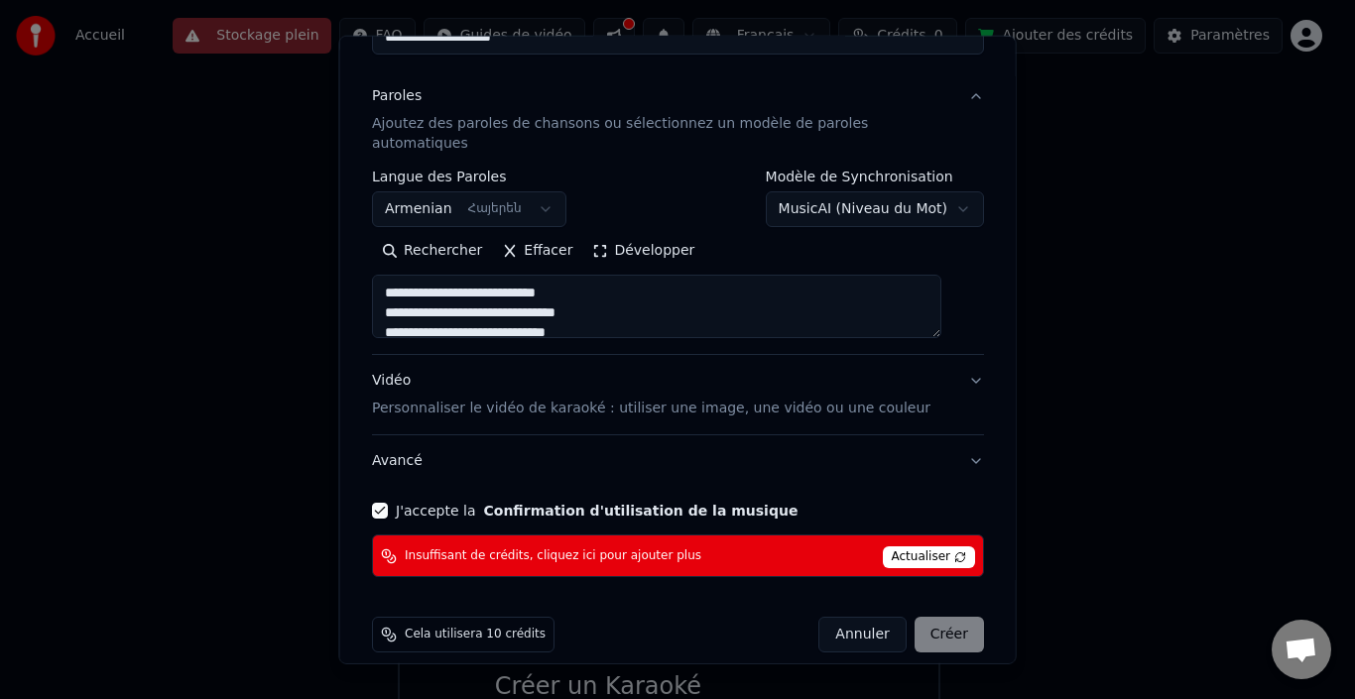
type textarea "**********"
click at [538, 187] on body "**********" at bounding box center [669, 411] width 1338 height 825
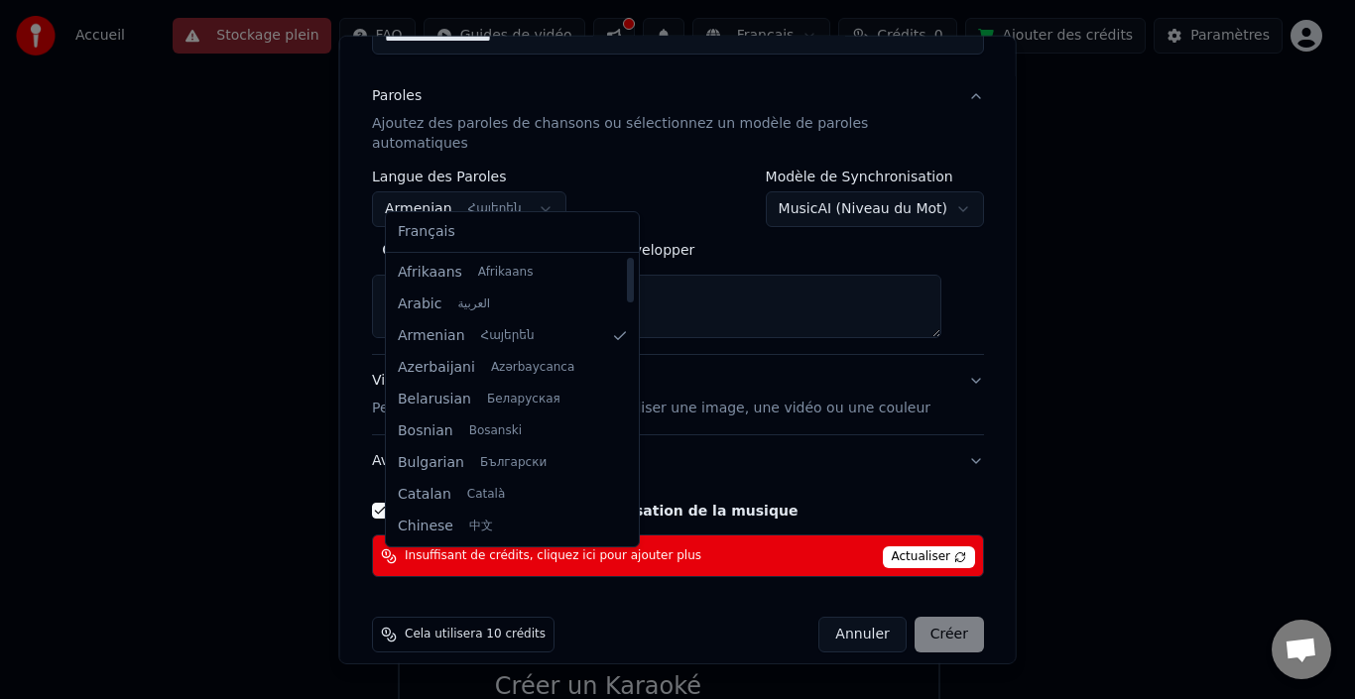
drag, startPoint x: 606, startPoint y: 279, endPoint x: 604, endPoint y: 261, distance: 18.0
click at [627, 261] on div at bounding box center [630, 280] width 7 height 45
select select "**"
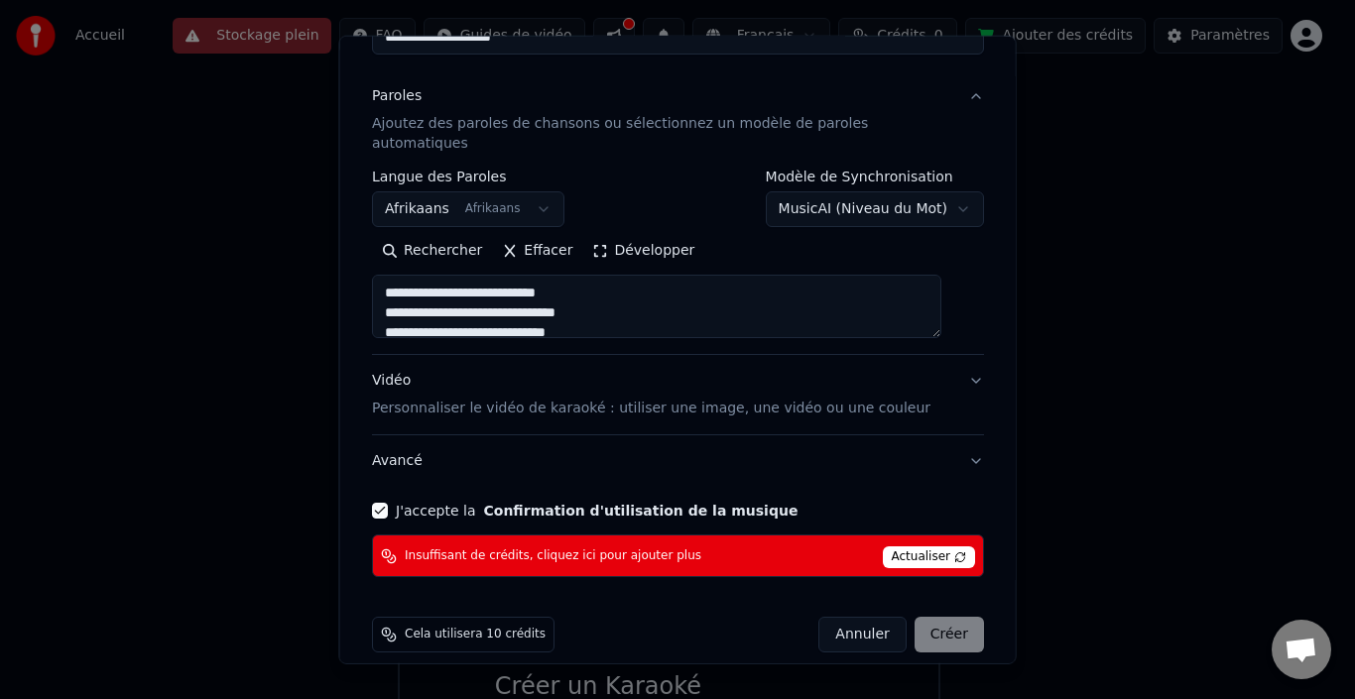
type textarea "**********"
click at [920, 617] on div "Annuler Créer" at bounding box center [901, 635] width 166 height 36
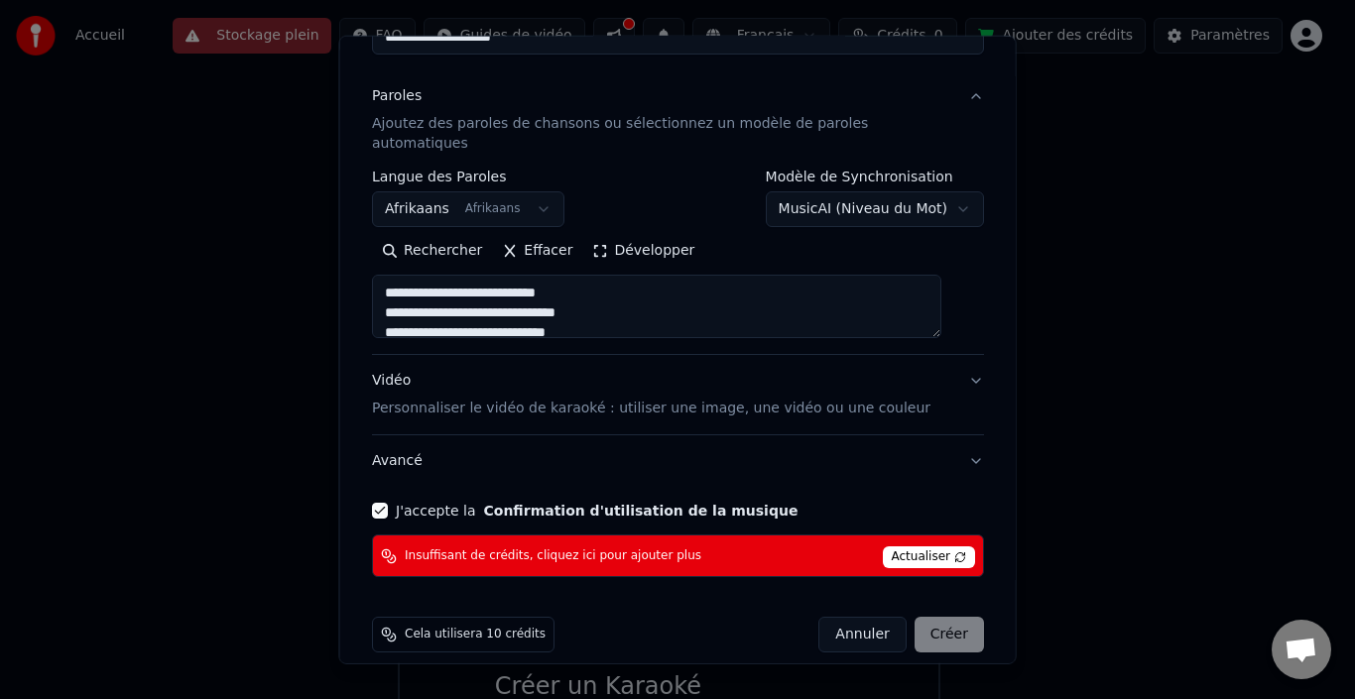
click at [920, 617] on div "Annuler Créer" at bounding box center [901, 635] width 166 height 36
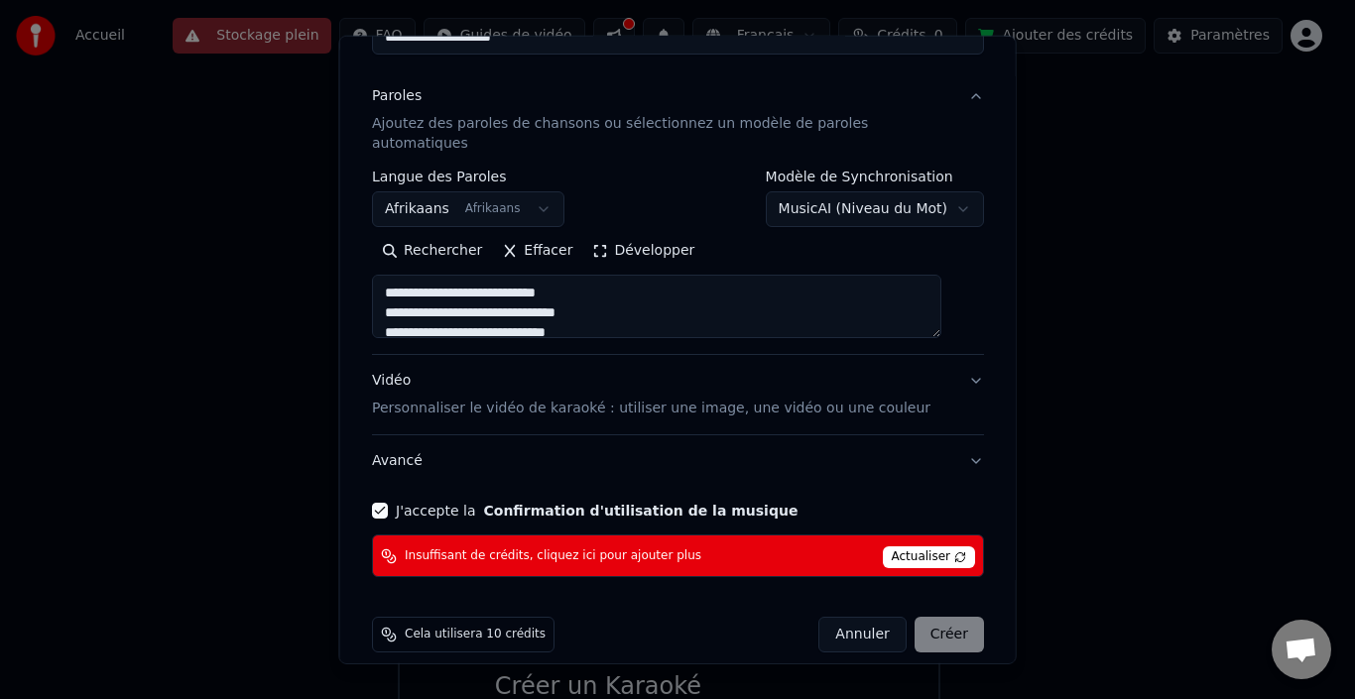
click at [920, 617] on div "Annuler Créer" at bounding box center [901, 635] width 166 height 36
click at [928, 547] on span "Actualiser" at bounding box center [928, 558] width 93 height 22
click at [882, 547] on span "Actualiser" at bounding box center [928, 558] width 93 height 22
click at [501, 549] on span "Insuffisant de crédits, cliquez ici pour ajouter plus" at bounding box center [553, 557] width 297 height 16
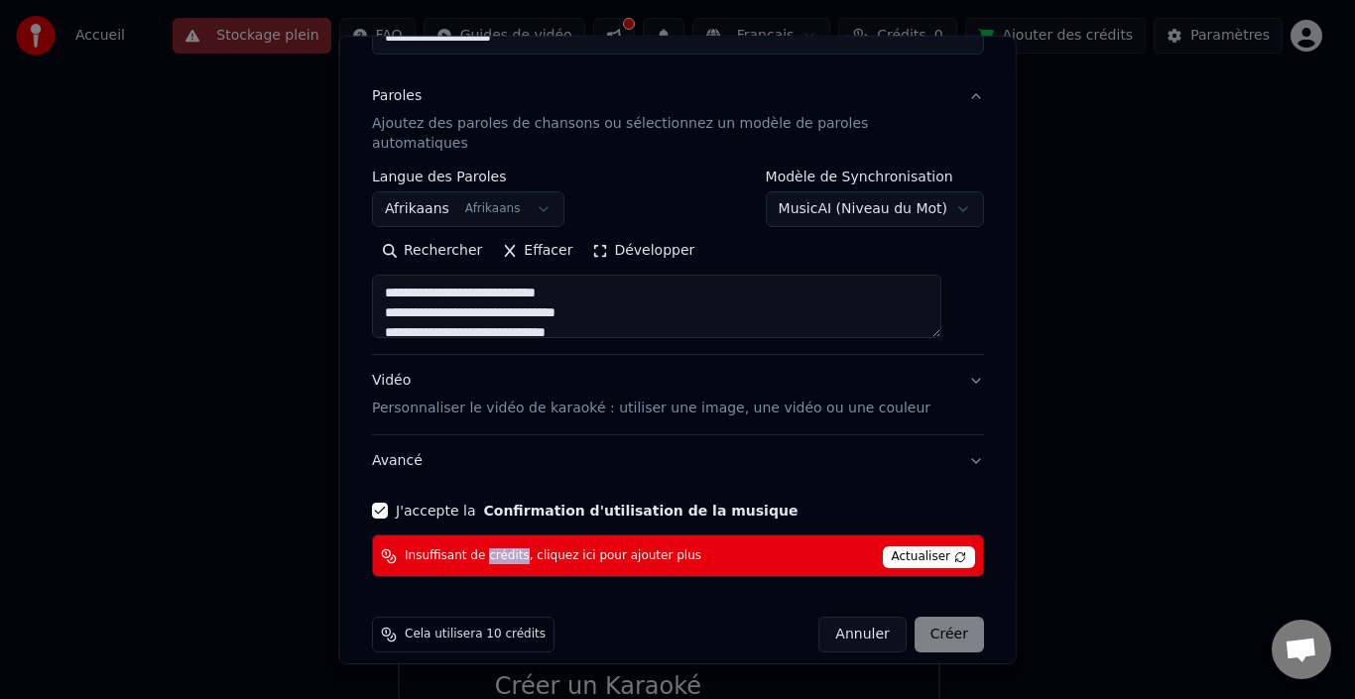
click at [501, 549] on span "Insuffisant de crédits, cliquez ici pour ajouter plus" at bounding box center [553, 557] width 297 height 16
click at [916, 617] on div "Annuler Créer" at bounding box center [901, 635] width 166 height 36
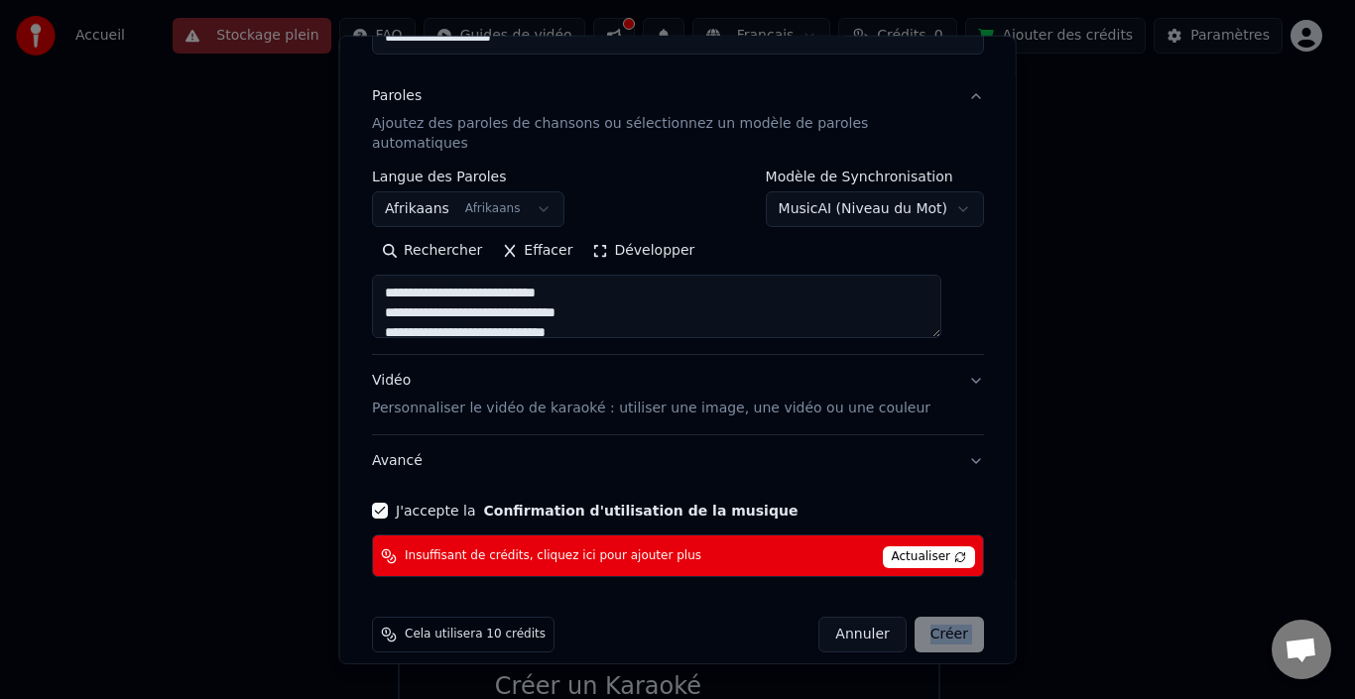
click at [916, 617] on div "Annuler Créer" at bounding box center [901, 635] width 166 height 36
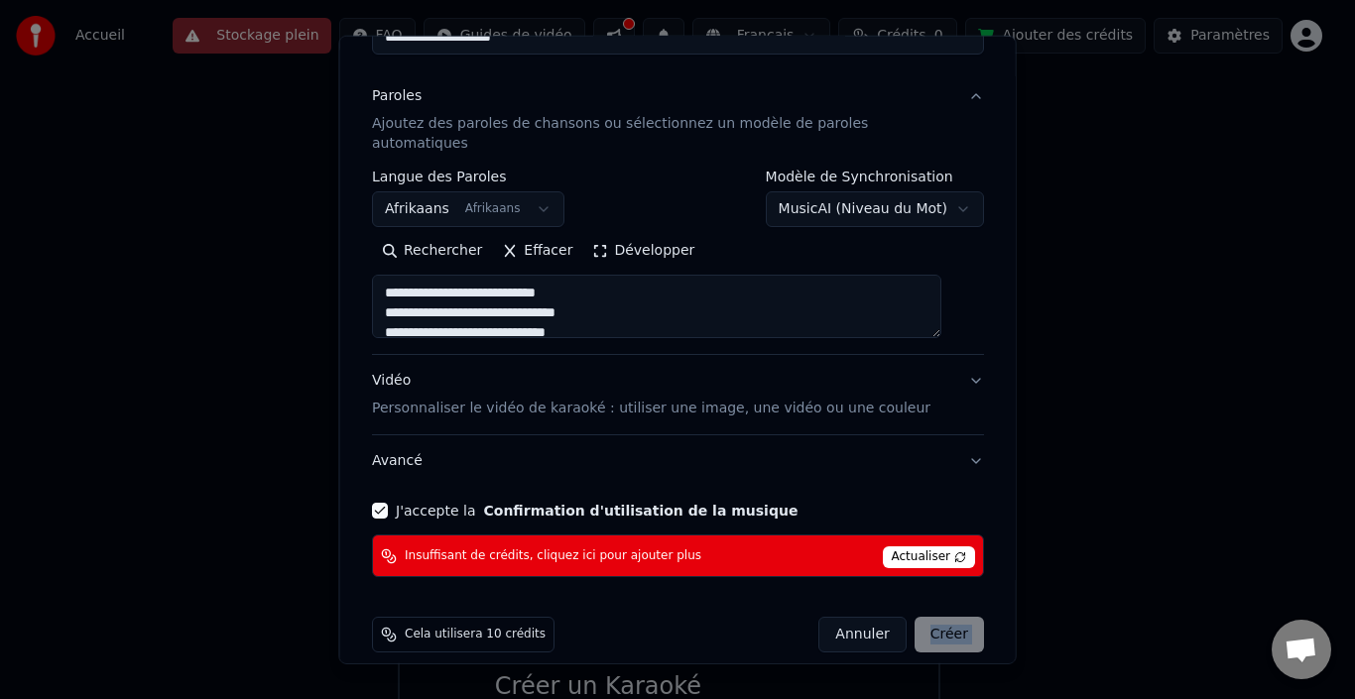
click at [916, 617] on div "Annuler Créer" at bounding box center [901, 635] width 166 height 36
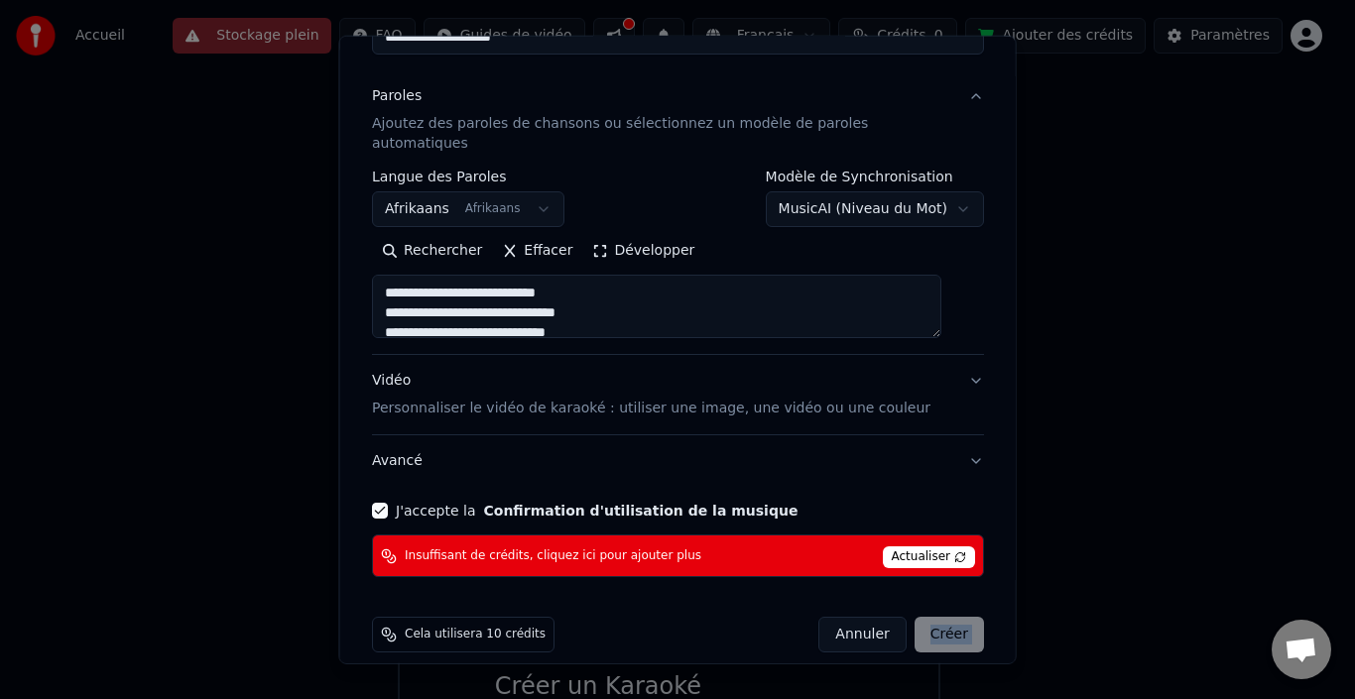
click at [916, 617] on div "Annuler Créer" at bounding box center [901, 635] width 166 height 36
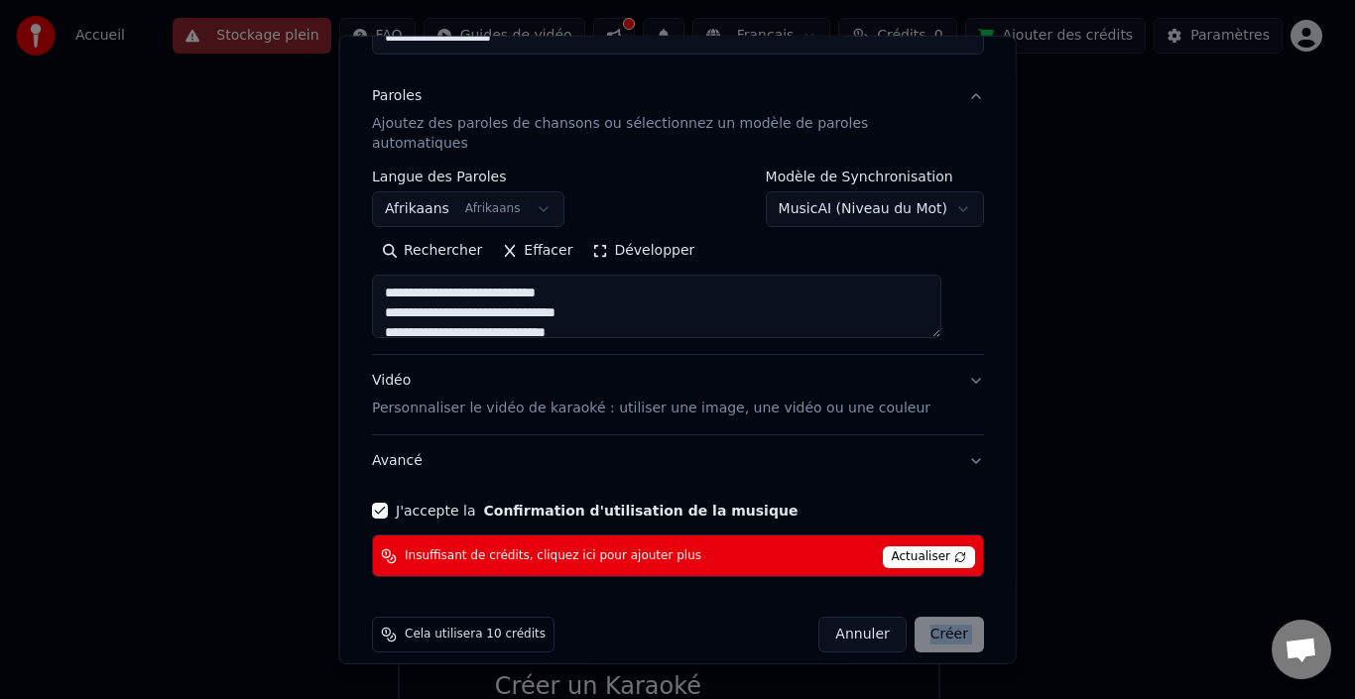
click at [916, 617] on div "Annuler Créer" at bounding box center [901, 635] width 166 height 36
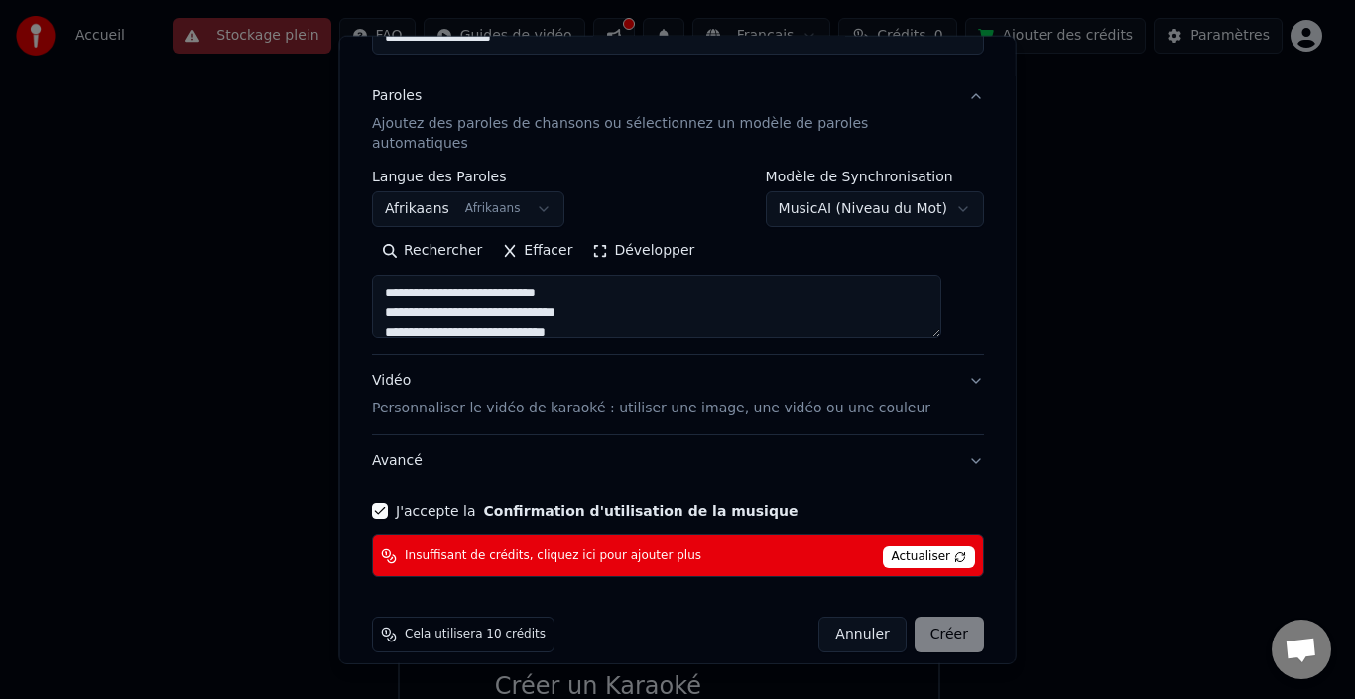
click at [664, 617] on div "Cela utilisera 10 crédits Annuler Créer" at bounding box center [678, 635] width 612 height 36
click at [927, 547] on span "Actualiser" at bounding box center [928, 558] width 93 height 22
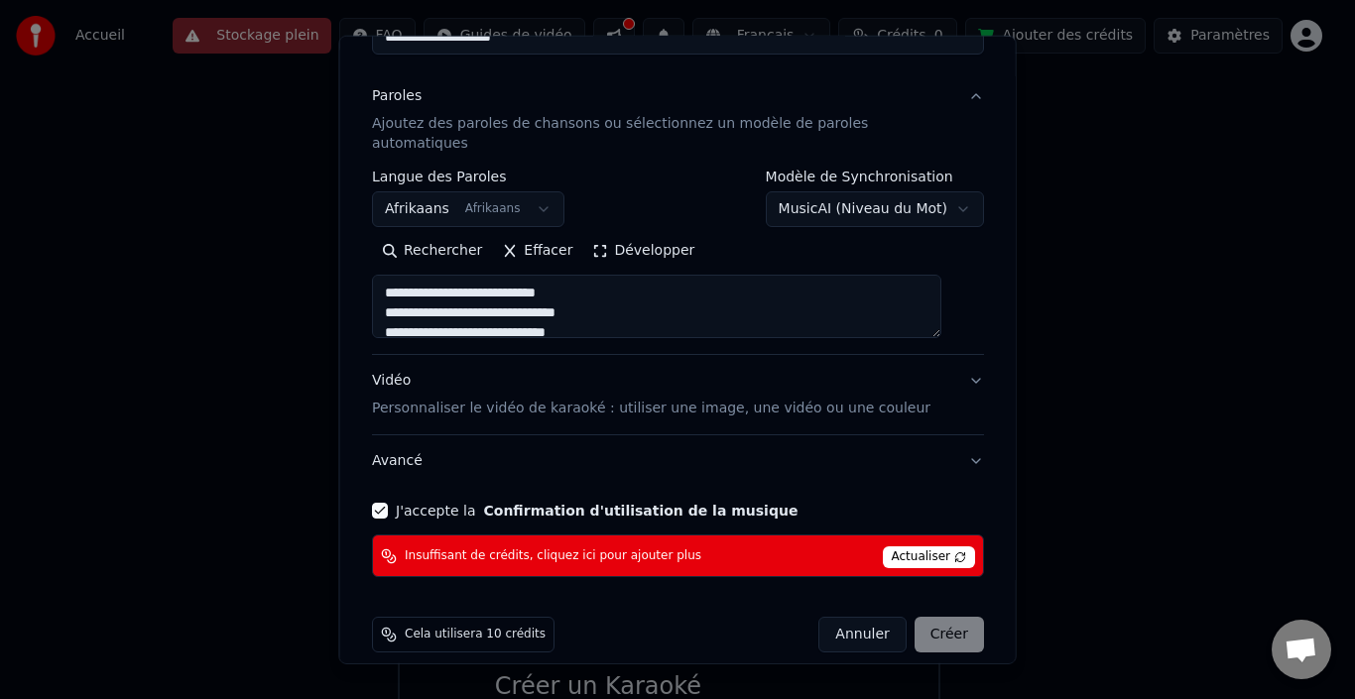
click at [927, 547] on span "Actualiser" at bounding box center [928, 558] width 93 height 22
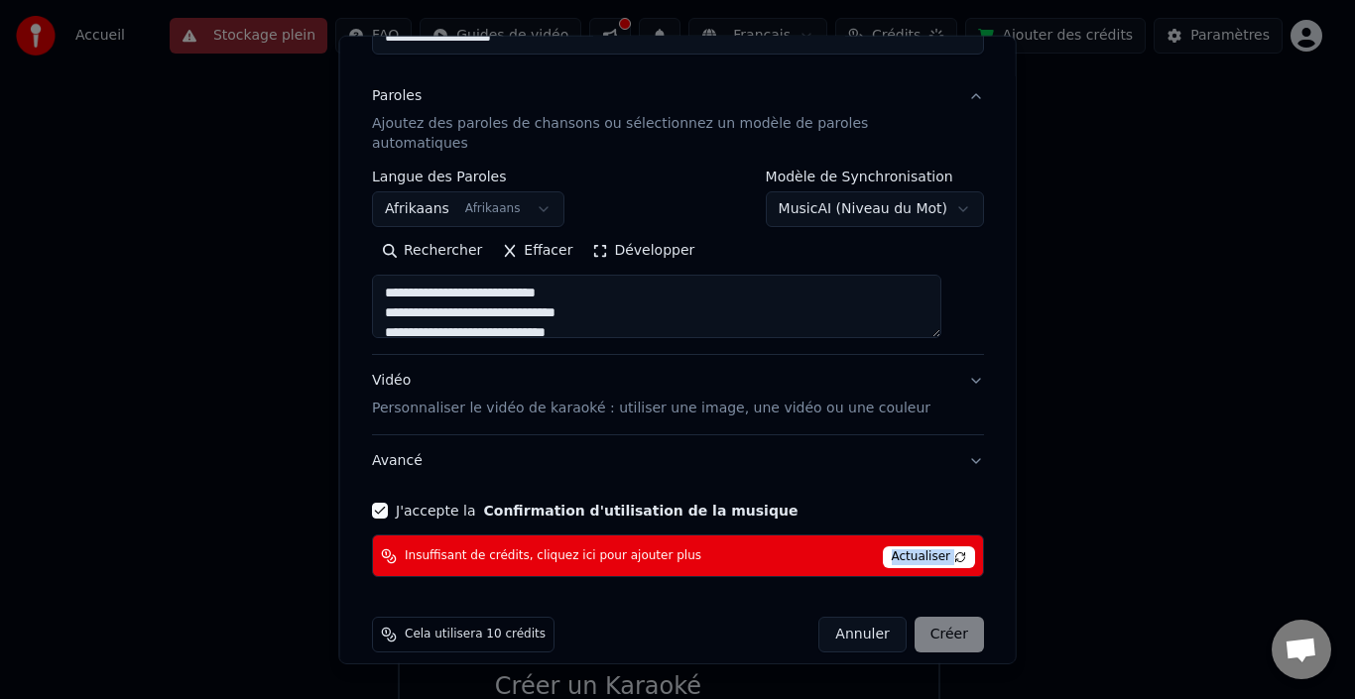
click at [927, 547] on span "Actualiser" at bounding box center [928, 558] width 93 height 22
click at [934, 547] on span "Actualiser" at bounding box center [928, 558] width 93 height 22
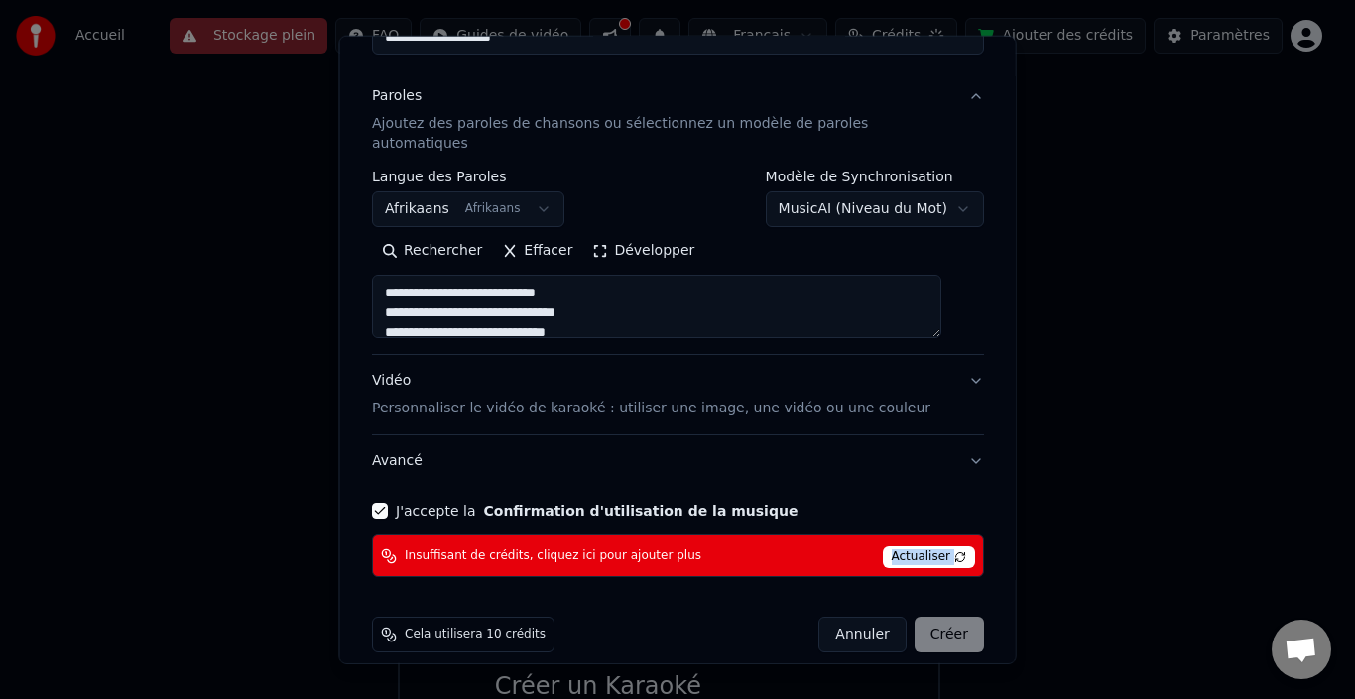
click at [934, 547] on span "Actualiser" at bounding box center [928, 558] width 93 height 22
click at [922, 632] on div "Annuler Créer" at bounding box center [901, 635] width 166 height 36
click at [923, 619] on div "Annuler Créer" at bounding box center [901, 635] width 166 height 36
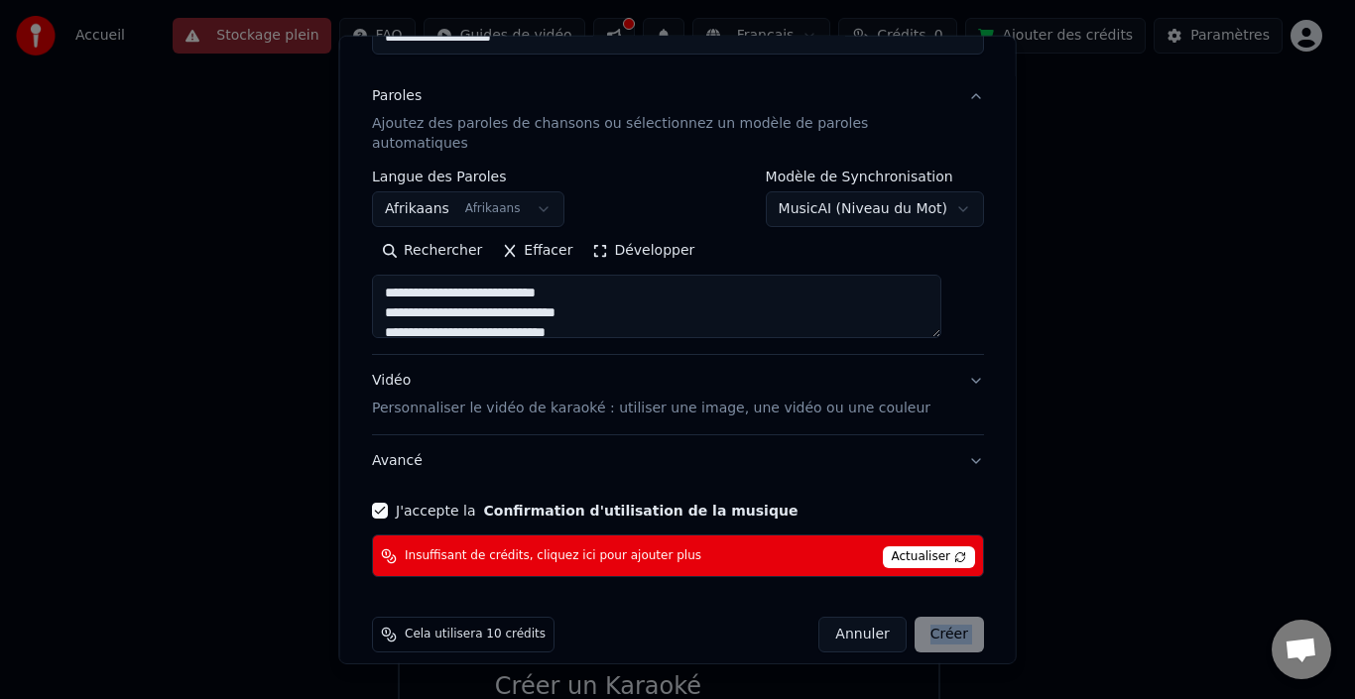
click at [923, 619] on div "Annuler Créer" at bounding box center [901, 635] width 166 height 36
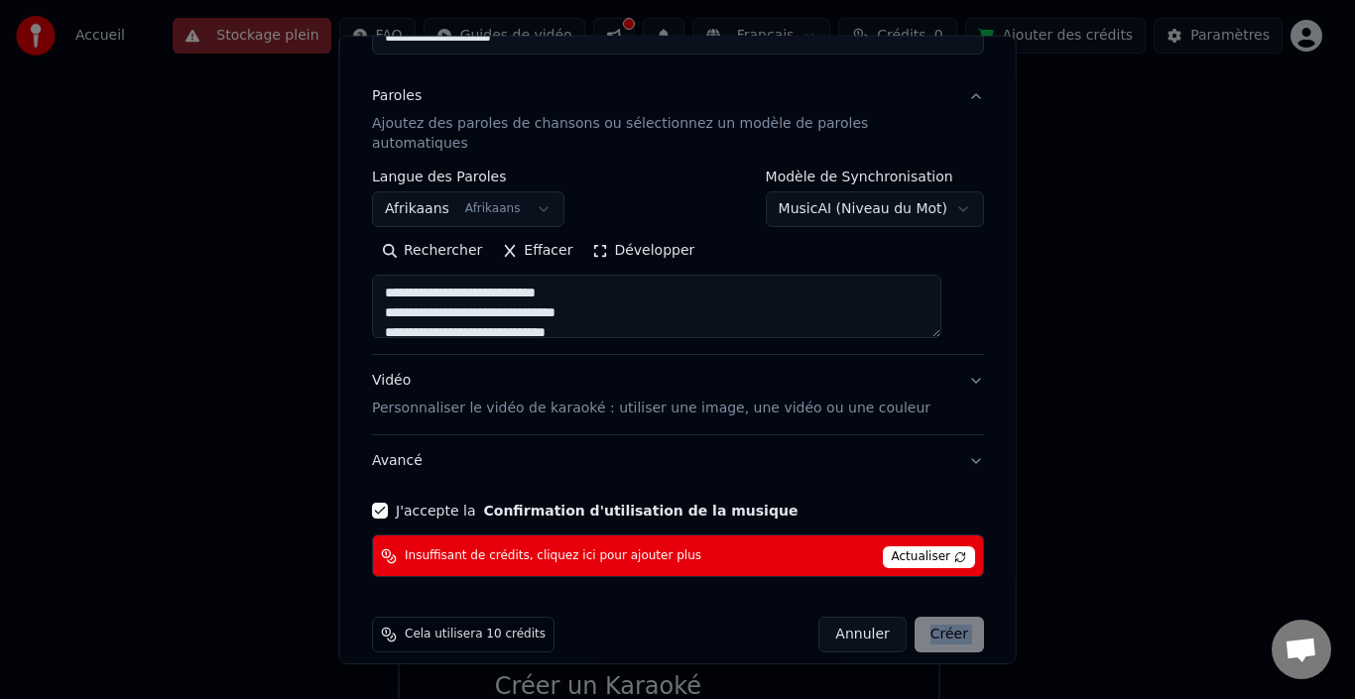
click at [923, 619] on div "Annuler Créer" at bounding box center [901, 635] width 166 height 36
click at [543, 193] on button "Afrikaans Afrikaans" at bounding box center [468, 209] width 192 height 36
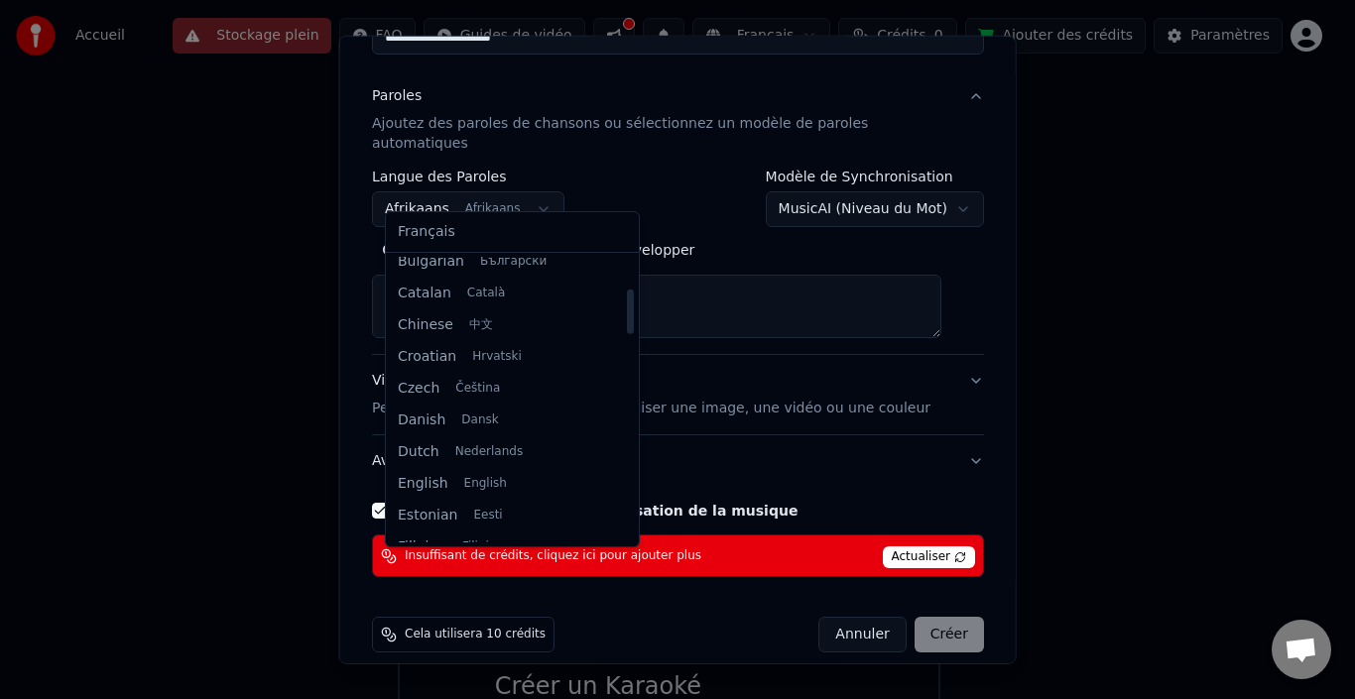
scroll to position [246, 0]
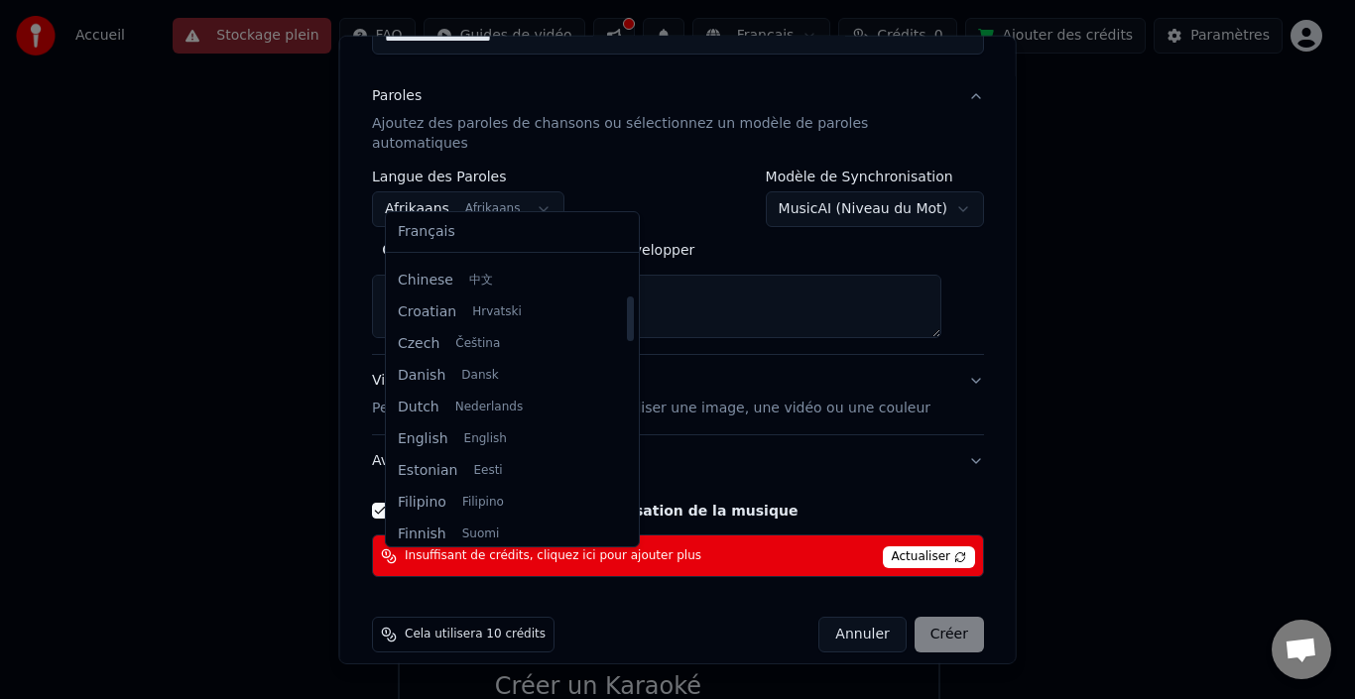
drag, startPoint x: 605, startPoint y: 277, endPoint x: 605, endPoint y: 315, distance: 38.7
click at [627, 315] on div at bounding box center [630, 319] width 7 height 45
select select "**"
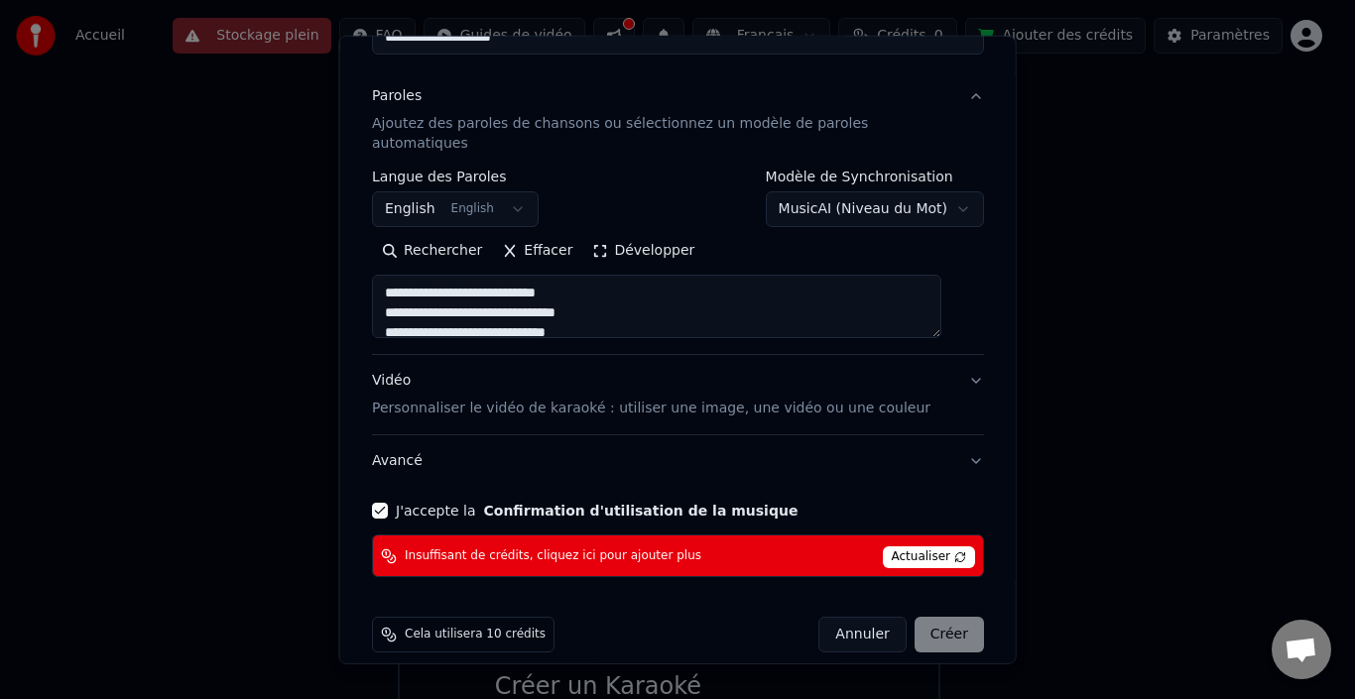
click at [857, 648] on div "**********" at bounding box center [678, 350] width 678 height 630
click at [913, 617] on div "Annuler Créer" at bounding box center [901, 635] width 166 height 36
type textarea "**********"
click at [913, 617] on div "Annuler Créer" at bounding box center [901, 635] width 166 height 36
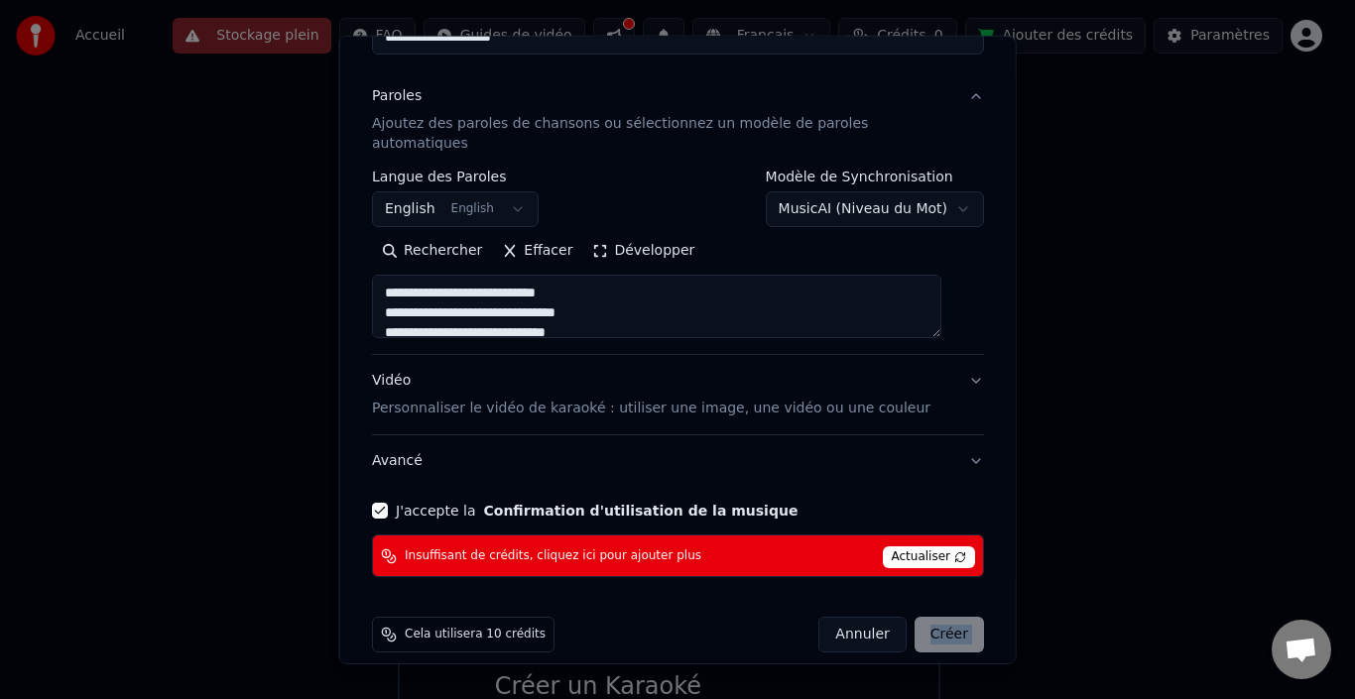
click at [913, 617] on div "Annuler Créer" at bounding box center [901, 635] width 166 height 36
